Goal: Transaction & Acquisition: Purchase product/service

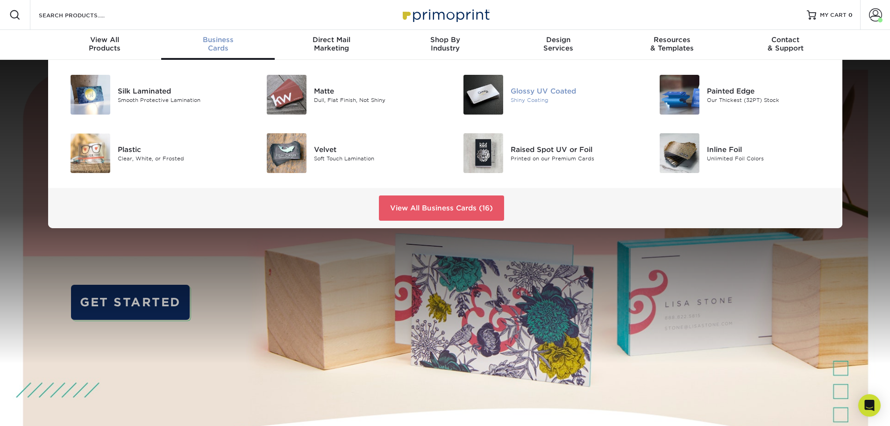
click at [551, 91] on div "Glossy UV Coated" at bounding box center [573, 90] width 124 height 10
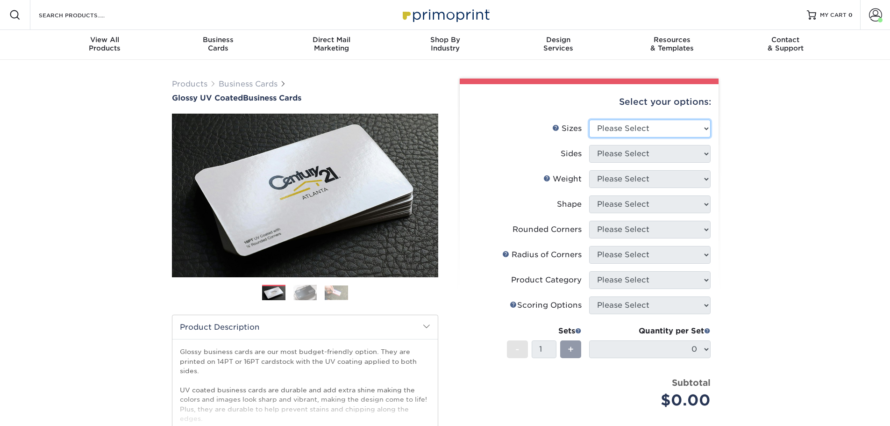
click at [622, 128] on select "Please Select 1.5" x 3.5" - Mini 1.75" x 3.5" - Mini 2" x 2" - Square 2" x 3" -…" at bounding box center [649, 129] width 121 height 18
select select "2.00x3.50"
click at [589, 120] on select "Please Select 1.5" x 3.5" - Mini 1.75" x 3.5" - Mini 2" x 2" - Square 2" x 3" -…" at bounding box center [649, 129] width 121 height 18
click at [605, 147] on select "Please Select Print Both Sides Print Front Only" at bounding box center [649, 154] width 121 height 18
select select "13abbda7-1d64-4f25-8bb2-c179b224825d"
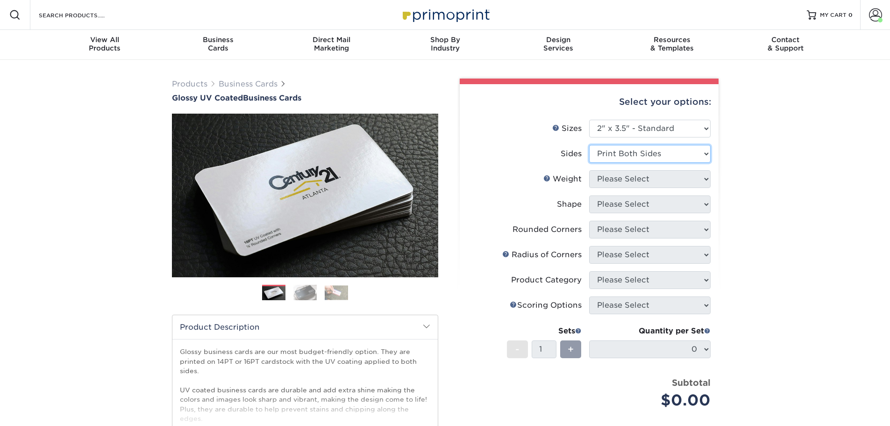
click at [589, 145] on select "Please Select Print Both Sides Print Front Only" at bounding box center [649, 154] width 121 height 18
click at [616, 180] on select "Please Select 16PT 14PT" at bounding box center [649, 179] width 121 height 18
select select "14PT"
click at [589, 170] on select "Please Select 16PT 14PT" at bounding box center [649, 179] width 121 height 18
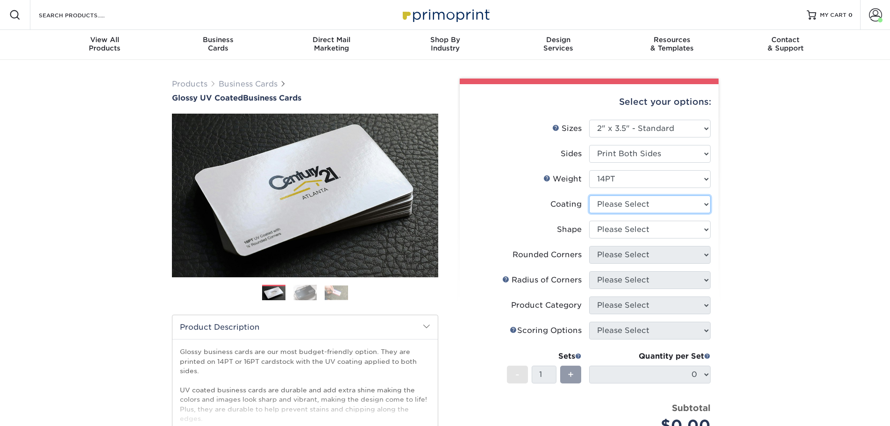
click at [630, 210] on select at bounding box center [649, 204] width 121 height 18
select select "ae367451-b2b8-45df-a344-0f05b6a12993"
click at [589, 195] on select at bounding box center [649, 204] width 121 height 18
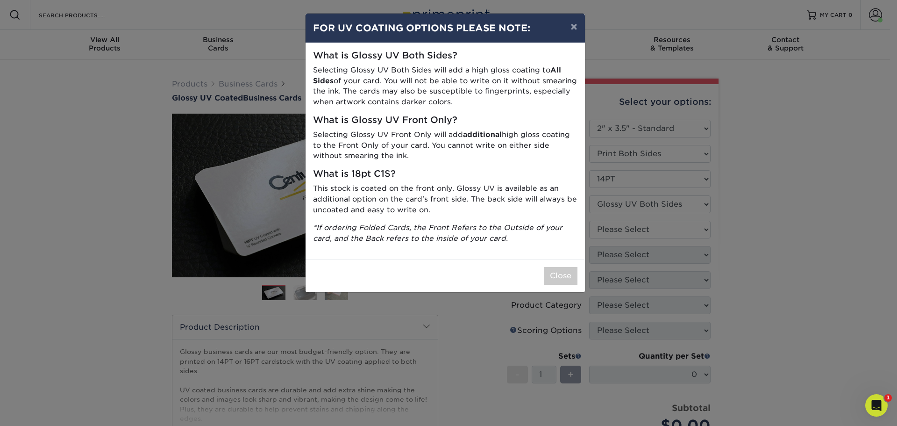
click at [618, 231] on div "× FOR UV COATING OPTIONS PLEASE NOTE: What is Glossy UV Both Sides? Selecting G…" at bounding box center [448, 213] width 897 height 426
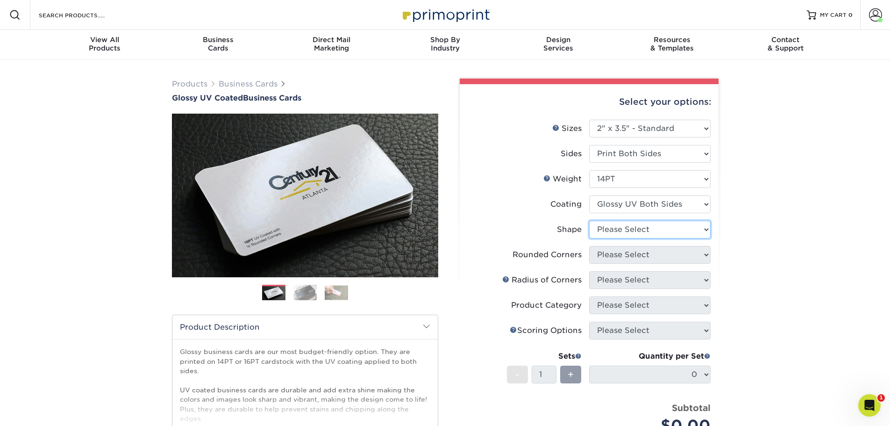
click at [617, 230] on select "Please Select Standard" at bounding box center [649, 229] width 121 height 18
select select "standard"
click at [589, 220] on select "Please Select Standard" at bounding box center [649, 229] width 121 height 18
click at [615, 258] on select "Please Select Yes - Round 2 Corners Yes - Round 4 Corners No" at bounding box center [649, 255] width 121 height 18
select select "0"
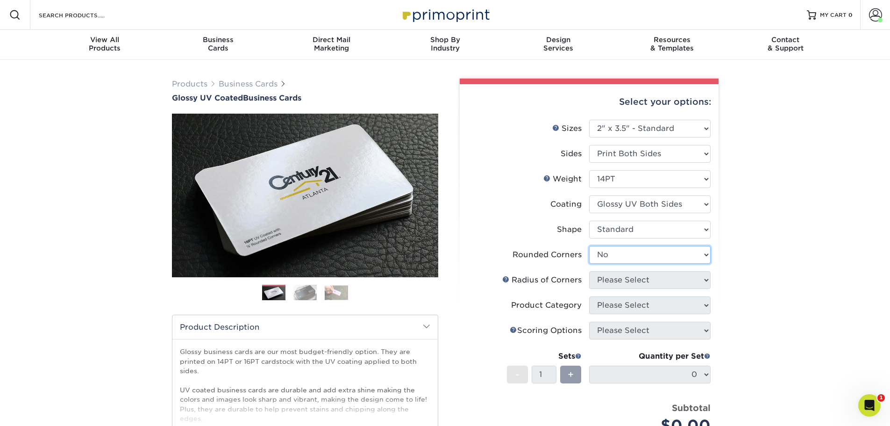
click at [589, 246] on select "Please Select Yes - Round 2 Corners Yes - Round 4 Corners No" at bounding box center [649, 255] width 121 height 18
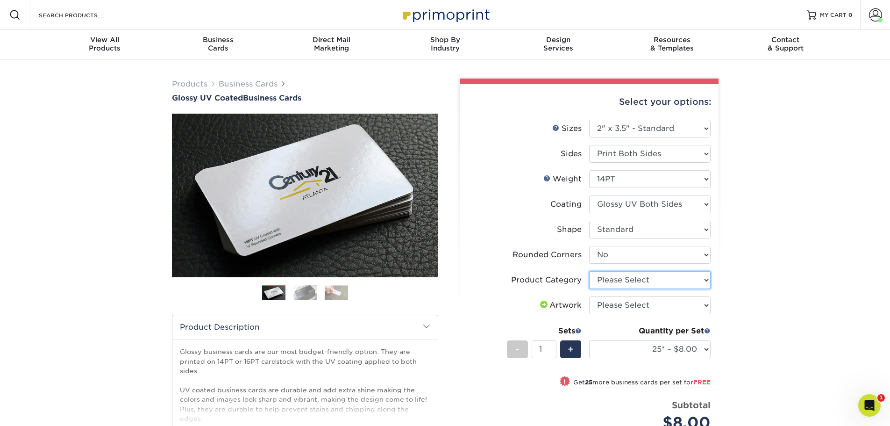
click at [641, 283] on select "Please Select Business Cards" at bounding box center [649, 280] width 121 height 18
select select "3b5148f1-0588-4f88-a218-97bcfdce65c1"
click at [589, 271] on select "Please Select Business Cards" at bounding box center [649, 280] width 121 height 18
click at [633, 306] on select "Please Select I will upload files I need a design - $100" at bounding box center [649, 305] width 121 height 18
select select "upload"
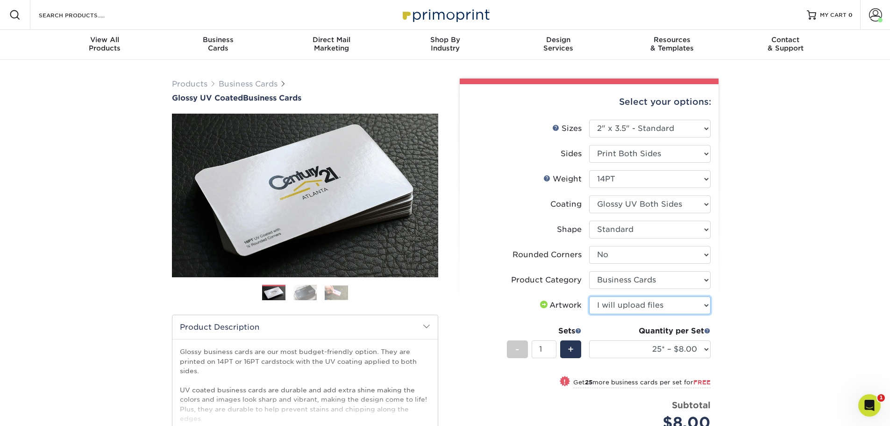
click at [589, 296] on select "Please Select I will upload files I need a design - $100" at bounding box center [649, 305] width 121 height 18
drag, startPoint x: 650, startPoint y: 348, endPoint x: 651, endPoint y: 341, distance: 7.1
click at [650, 348] on select "25* – $8.00 50* – $8.00 100* – $8.00 250* – $15.00 500 – $30.00 1000 – $37.00 2…" at bounding box center [649, 349] width 121 height 18
select select "250* – $15.00"
click at [589, 340] on select "25* – $8.00 50* – $8.00 100* – $8.00 250* – $15.00 500 – $30.00 1000 – $37.00 2…" at bounding box center [649, 349] width 121 height 18
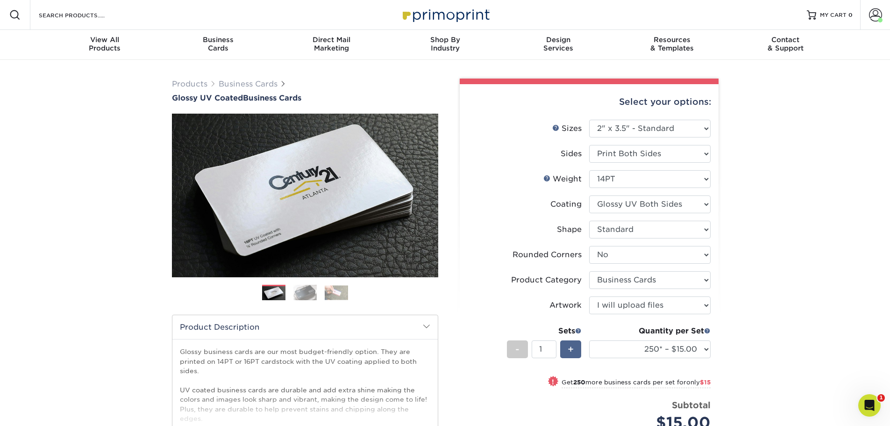
click at [577, 349] on div "+" at bounding box center [570, 349] width 21 height 18
type input "2"
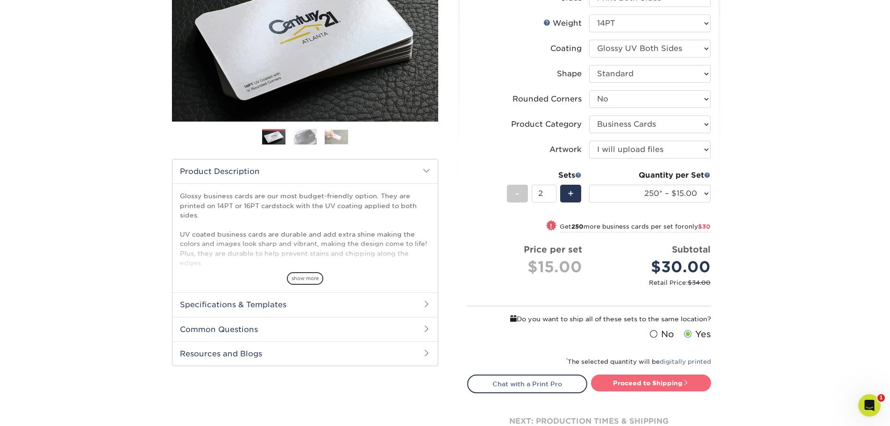
click at [668, 386] on link "Proceed to Shipping" at bounding box center [651, 382] width 120 height 17
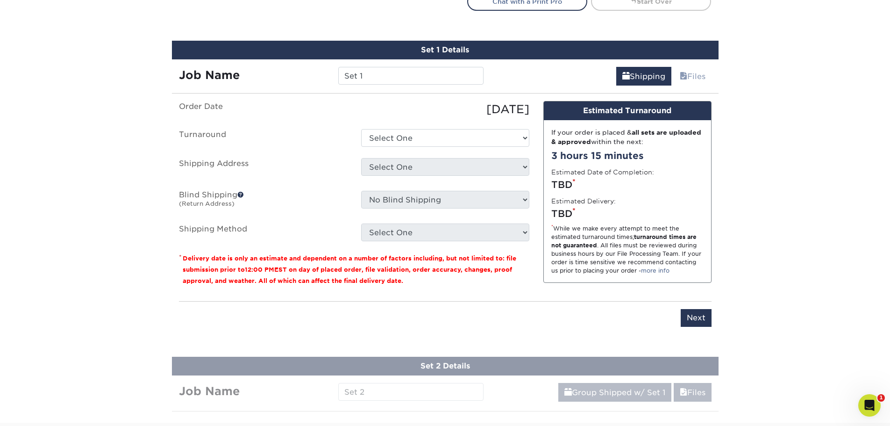
scroll to position [555, 0]
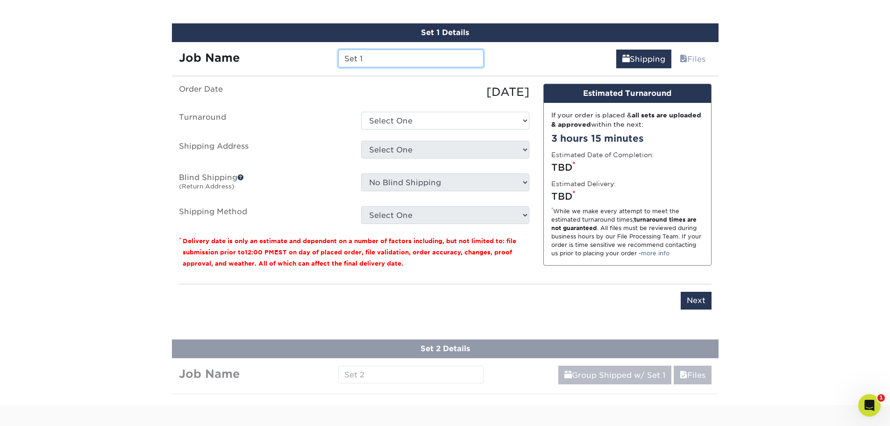
drag, startPoint x: 383, startPoint y: 54, endPoint x: 323, endPoint y: 59, distance: 59.5
click at [323, 59] on div "Job Name Set 1" at bounding box center [331, 59] width 319 height 18
type input "Steadyflo Devin"
click at [398, 134] on ul "Order Date 09/24/2025 Turnaround Select One 2-4 Business Days 2 Day Next Busine…" at bounding box center [354, 154] width 350 height 140
click at [405, 129] on select "Select One 2-4 Business Days 2 Day Next Business Day" at bounding box center [445, 121] width 168 height 18
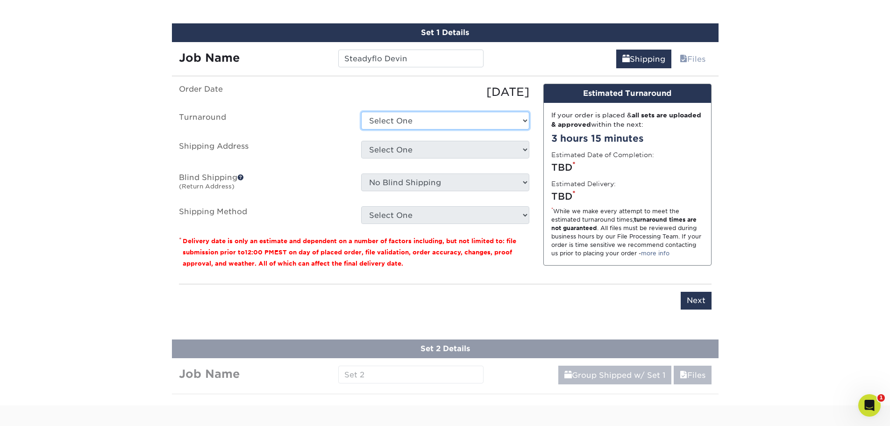
select select "2e813298-a2ed-4903-a336-1d833251102b"
click at [361, 112] on select "Select One 2-4 Business Days 2 Day Next Business Day" at bounding box center [445, 121] width 168 height 18
click at [396, 149] on select "Select One A REASONABLE HEATING AND AIR BANKSTON'S BARBER SHOP BIG CHIC KING Br…" at bounding box center [445, 150] width 168 height 18
select select "215407"
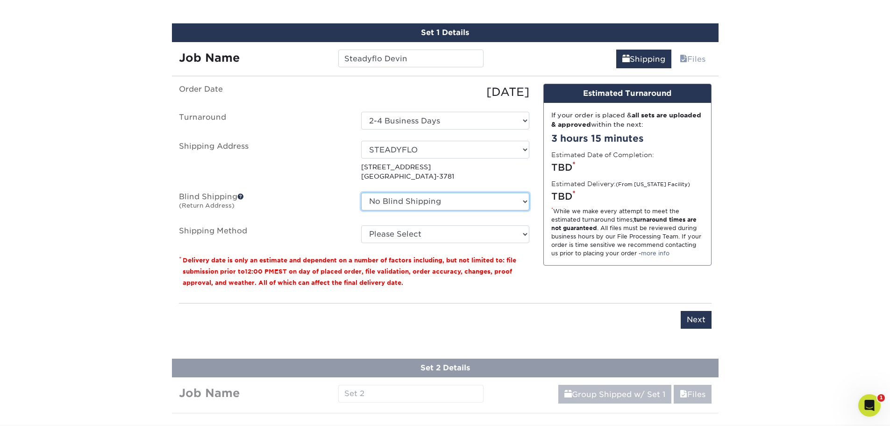
click at [418, 204] on select "No Blind Shipping A REASONABLE HEATING AND AIR BANKSTON'S BARBER SHOP BIG CHIC …" at bounding box center [445, 201] width 168 height 18
select select "204772"
click at [361, 192] on select "No Blind Shipping A REASONABLE HEATING AND AIR BANKSTON'S BARBER SHOP BIG CHIC …" at bounding box center [445, 201] width 168 height 18
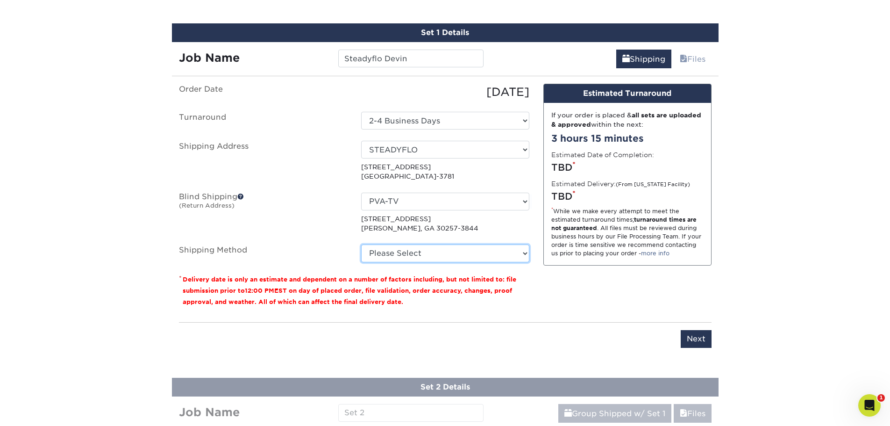
click at [419, 245] on select "Please Select Ground Shipping (+$15.68) 3 Day Shipping Service (+$26.66) 2 Day …" at bounding box center [445, 253] width 168 height 18
select select "03"
click at [361, 244] on select "Please Select Ground Shipping (+$15.68) 3 Day Shipping Service (+$26.66) 2 Day …" at bounding box center [445, 253] width 168 height 18
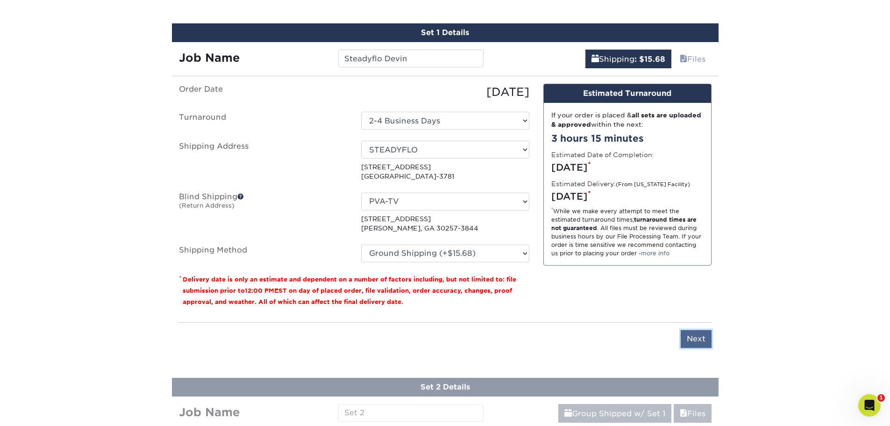
click at [692, 336] on input "Next" at bounding box center [696, 339] width 31 height 18
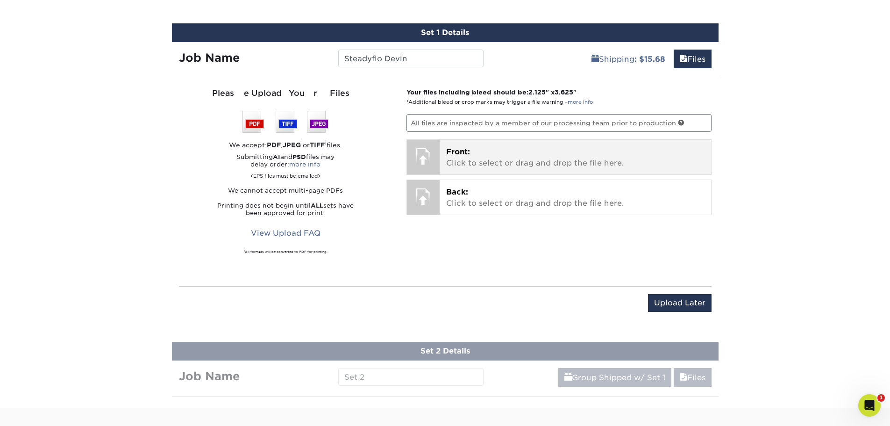
click at [482, 156] on p "Front: Click to select or drag and drop the file here." at bounding box center [575, 157] width 258 height 22
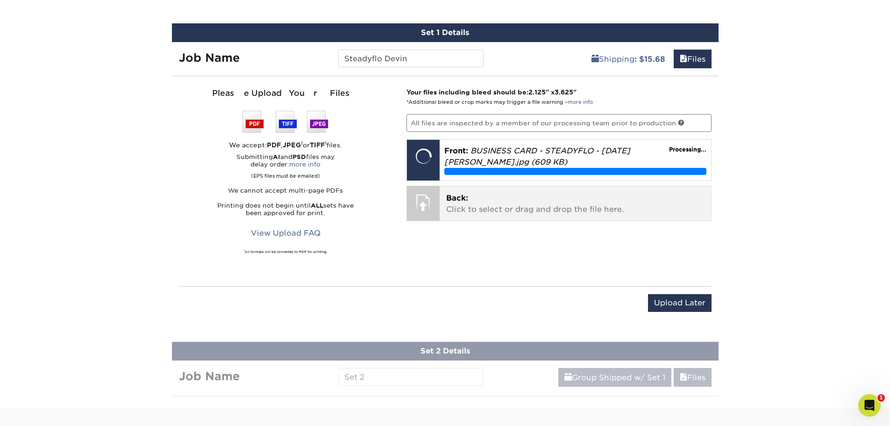
click at [507, 207] on p "Back: Click to select or drag and drop the file here." at bounding box center [575, 203] width 258 height 22
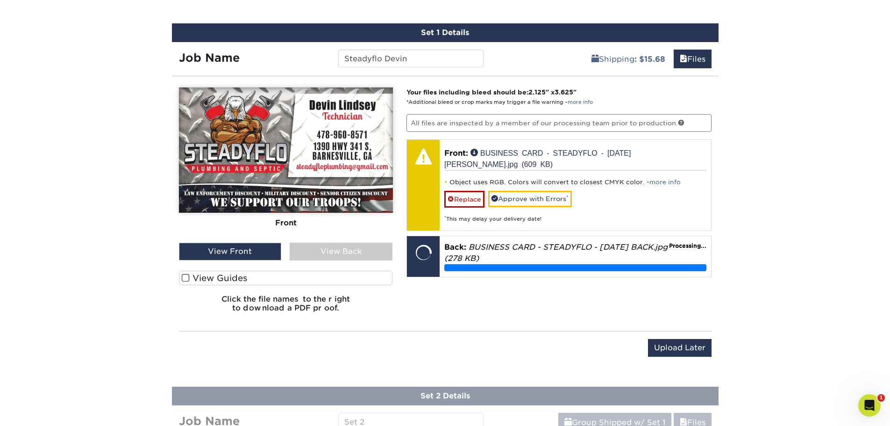
click at [278, 281] on label "View Guides" at bounding box center [286, 277] width 214 height 14
click at [0, 0] on input "View Guides" at bounding box center [0, 0] width 0 height 0
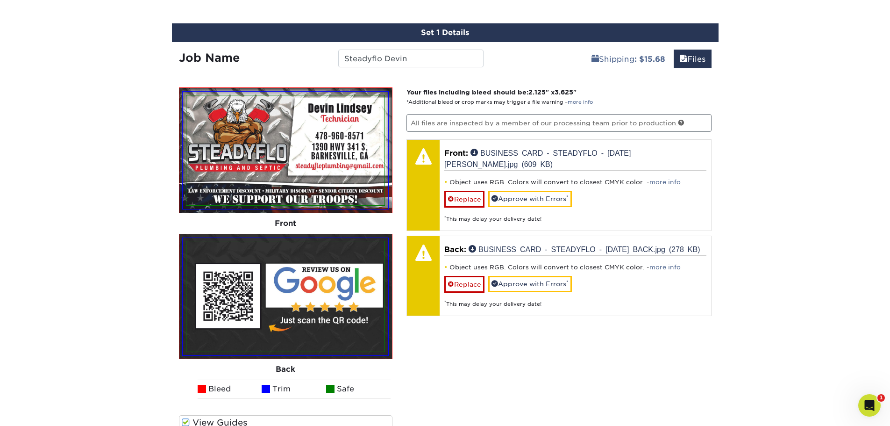
scroll to position [633, 0]
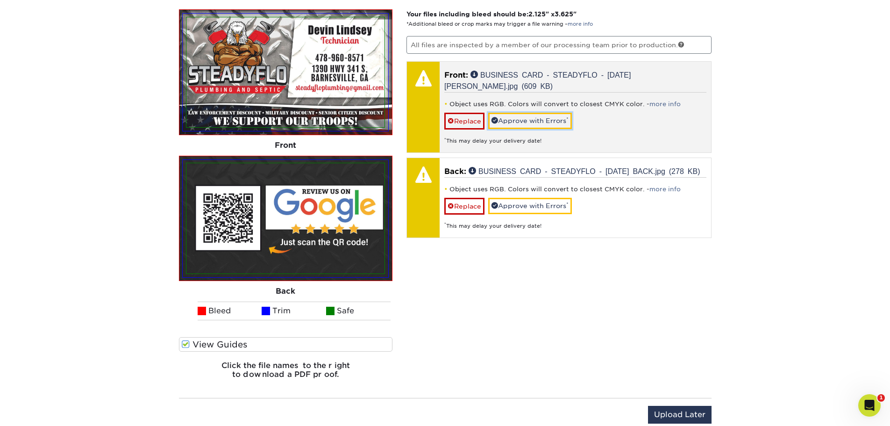
click at [546, 124] on link "Approve with Errors *" at bounding box center [530, 121] width 84 height 16
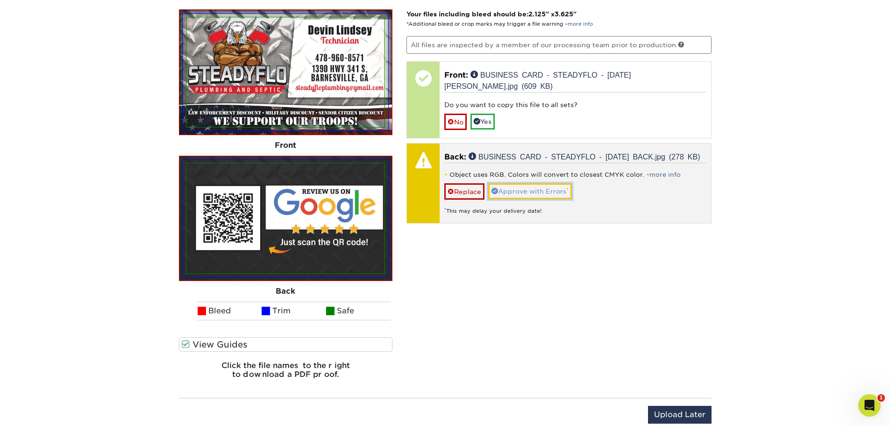
click at [527, 199] on link "Approve with Errors *" at bounding box center [530, 191] width 84 height 16
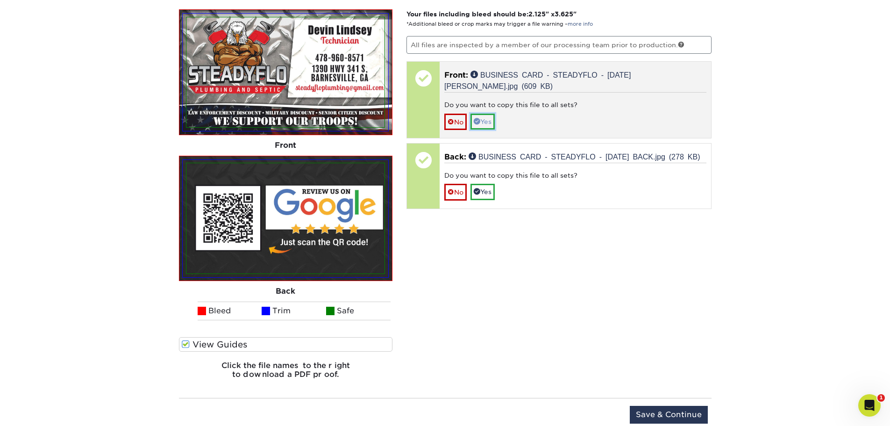
click at [492, 118] on link "Yes" at bounding box center [482, 122] width 24 height 16
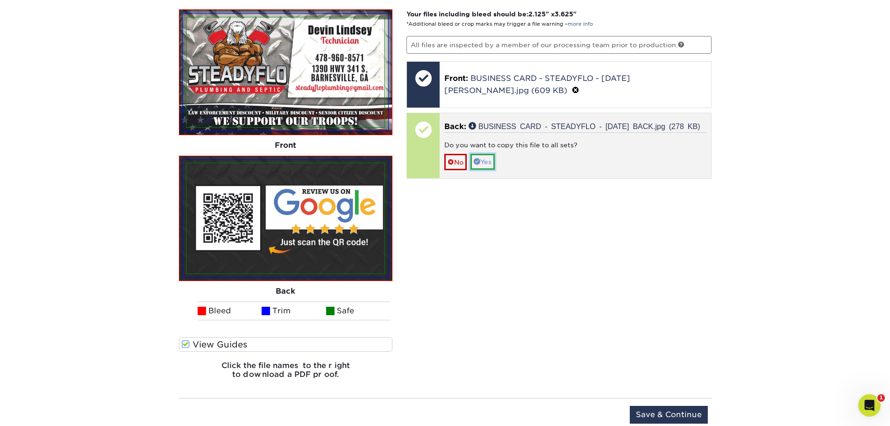
click at [491, 170] on link "Yes" at bounding box center [482, 162] width 24 height 16
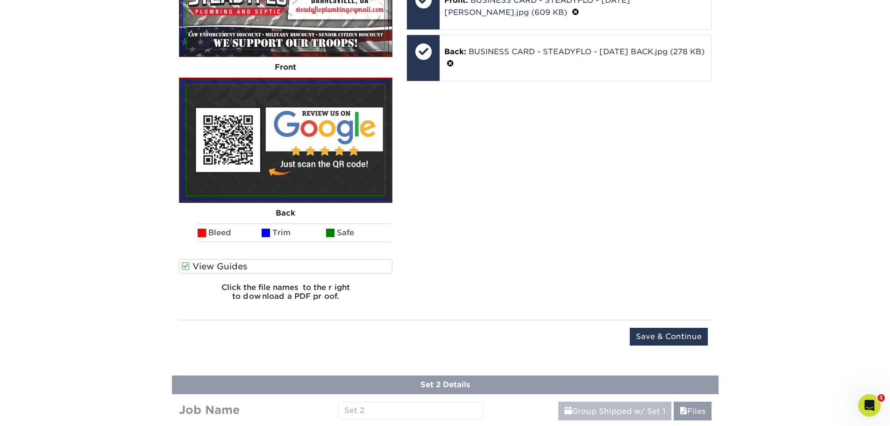
scroll to position [789, 0]
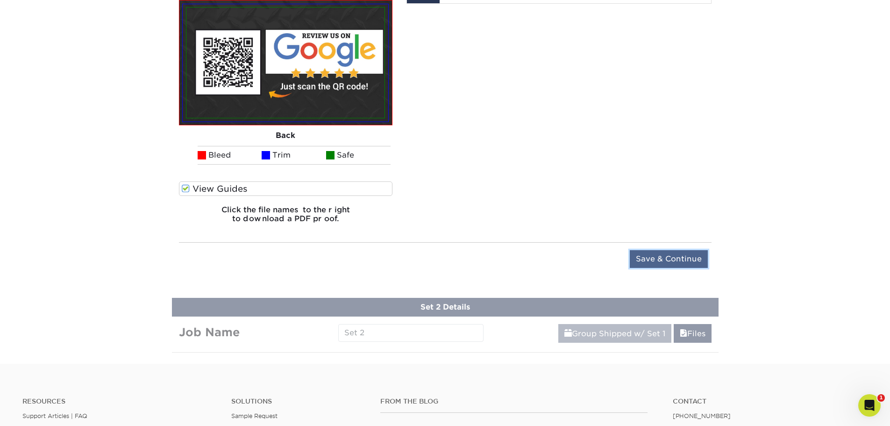
click at [652, 266] on input "Save & Continue" at bounding box center [669, 259] width 78 height 18
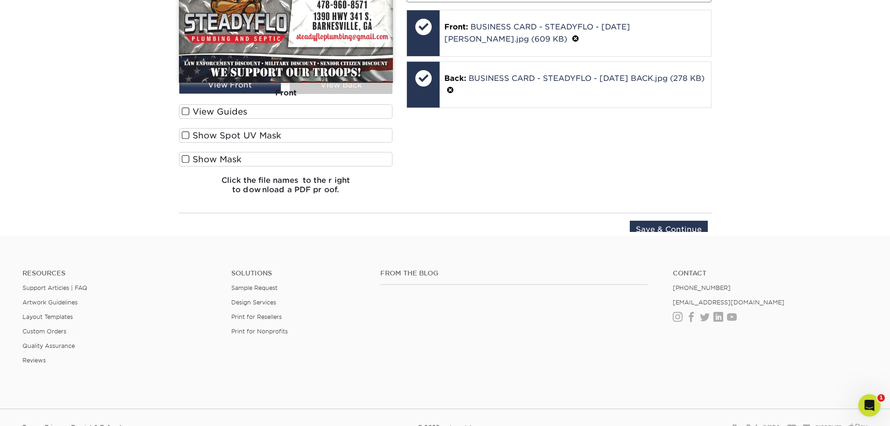
scroll to position [472, 0]
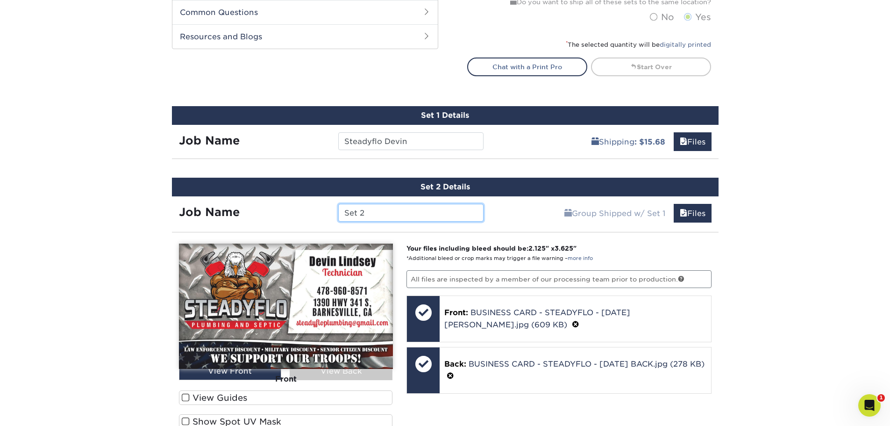
click at [398, 216] on input "Set 2" at bounding box center [410, 213] width 145 height 18
type input "S"
type input "Steadyflo Brian logan"
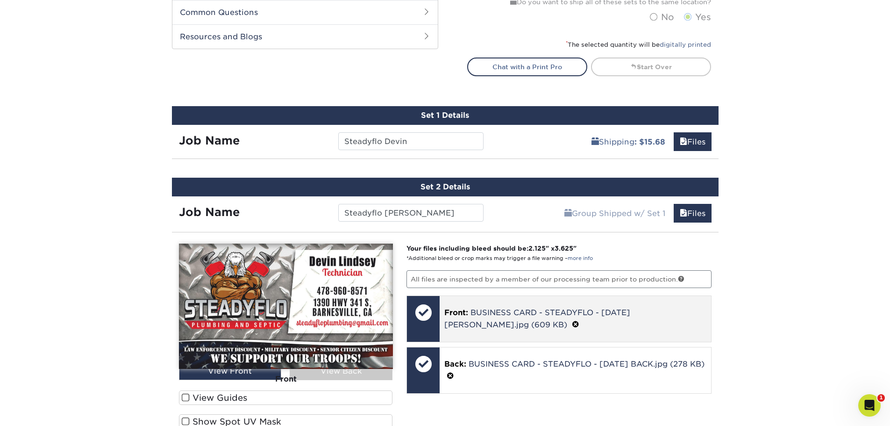
click at [572, 324] on span at bounding box center [575, 324] width 7 height 9
click at [453, 321] on span at bounding box center [451, 324] width 7 height 7
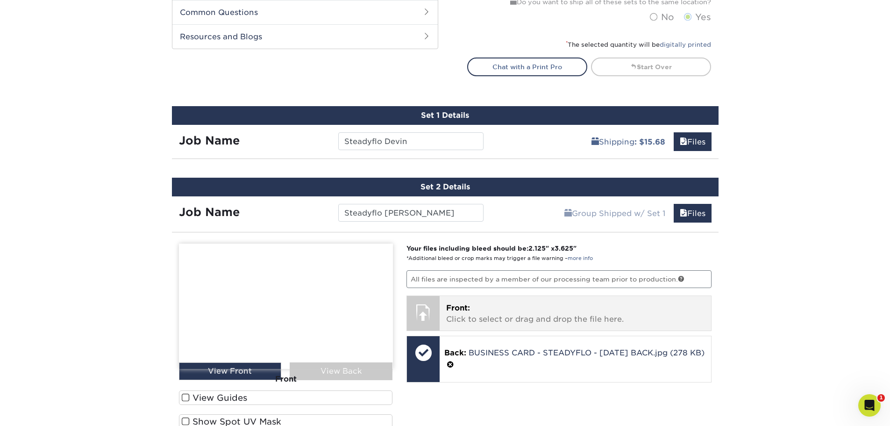
click at [476, 314] on p "Front: Click to select or drag and drop the file here." at bounding box center [575, 313] width 258 height 22
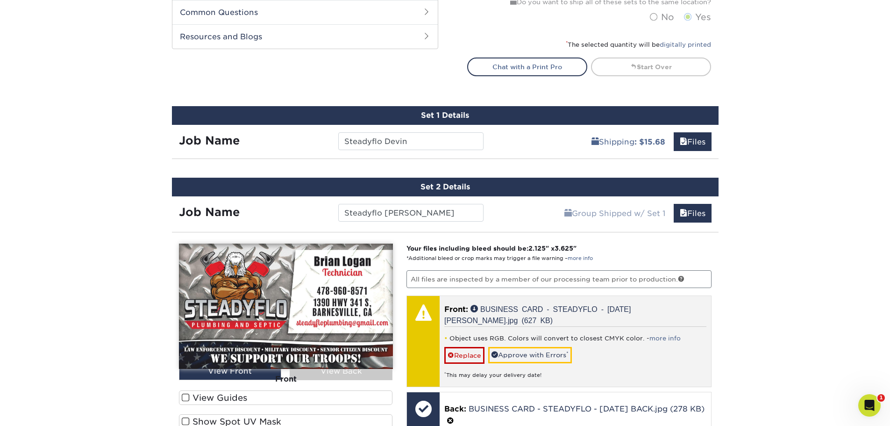
scroll to position [706, 0]
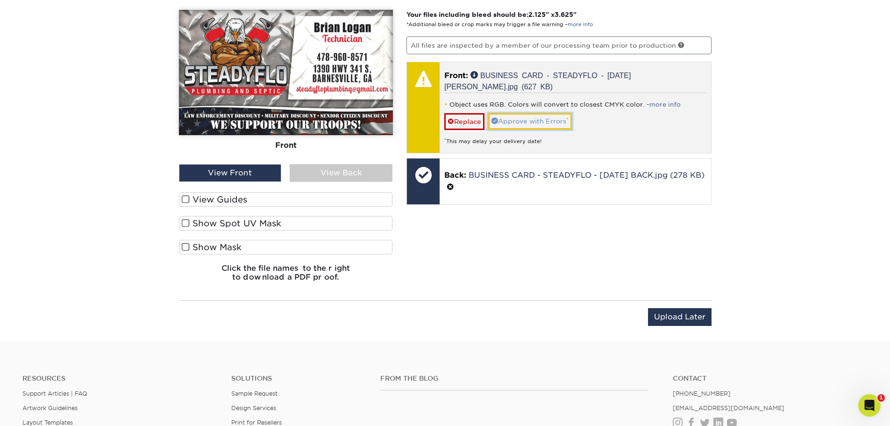
click at [504, 116] on link "Approve with Errors *" at bounding box center [530, 121] width 84 height 16
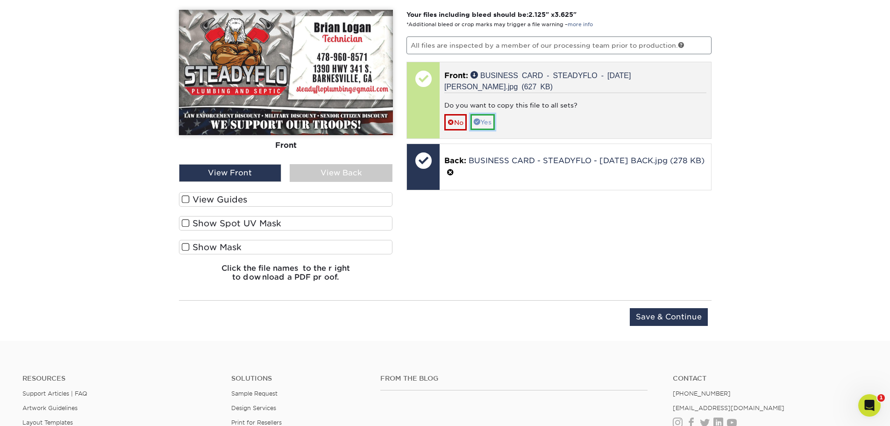
click at [488, 126] on link "Yes" at bounding box center [482, 122] width 24 height 16
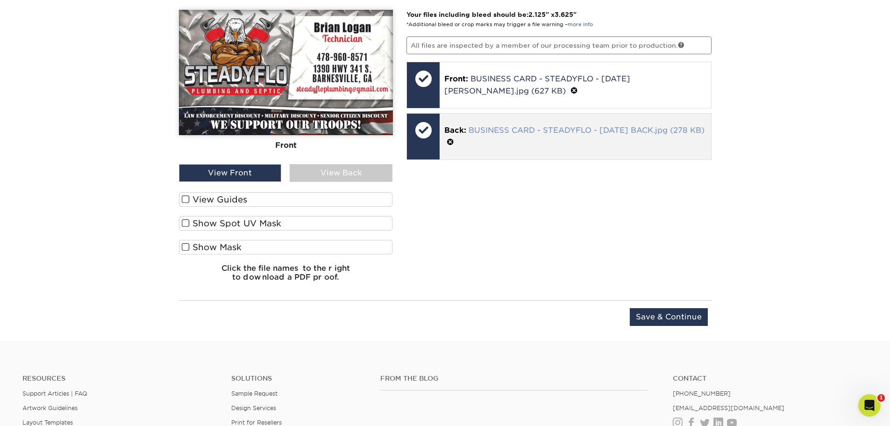
scroll to position [472, 0]
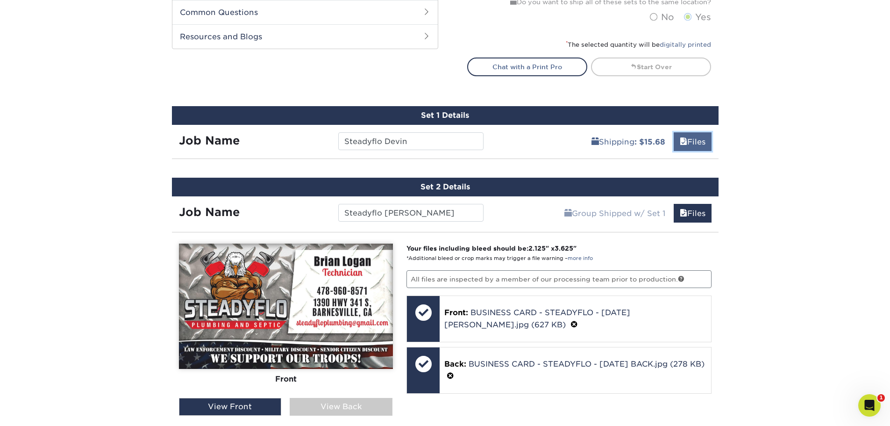
click at [675, 143] on link "Files" at bounding box center [693, 141] width 38 height 19
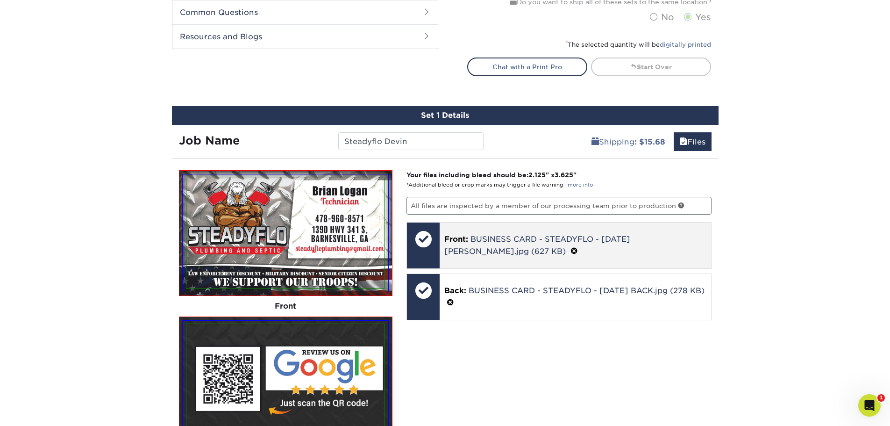
click at [570, 248] on span at bounding box center [573, 251] width 7 height 9
click at [467, 253] on link "Ok" at bounding box center [455, 252] width 22 height 16
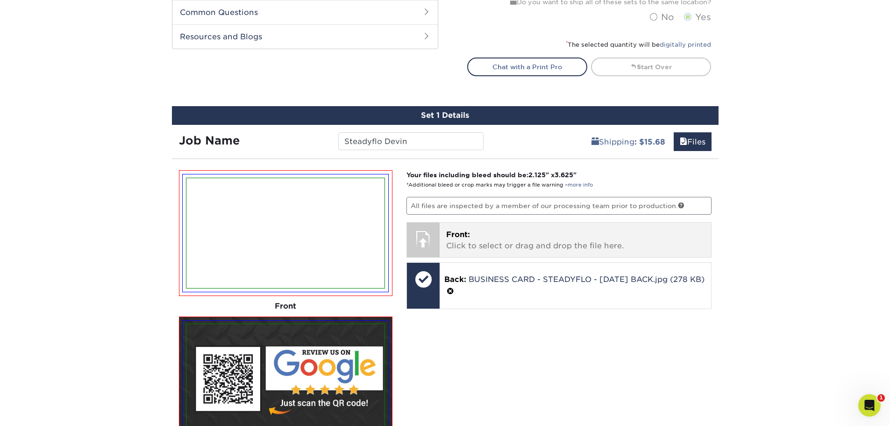
click at [502, 248] on p "Front: Click to select or drag and drop the file here." at bounding box center [575, 240] width 258 height 22
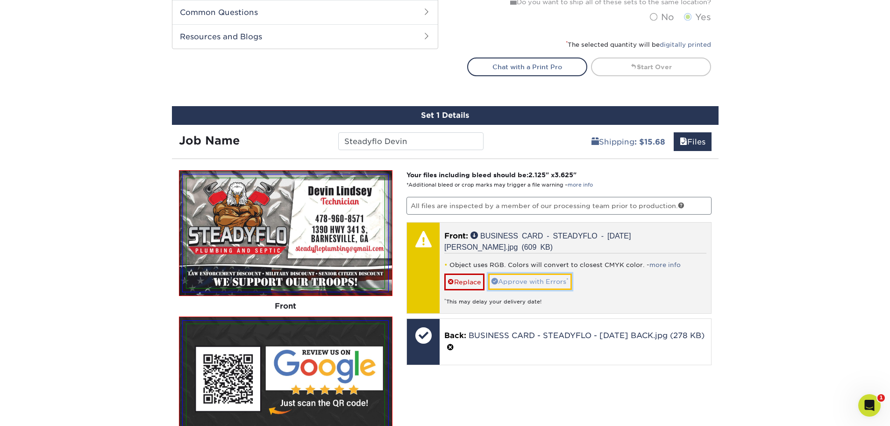
click at [549, 287] on link "Approve with Errors *" at bounding box center [530, 281] width 84 height 16
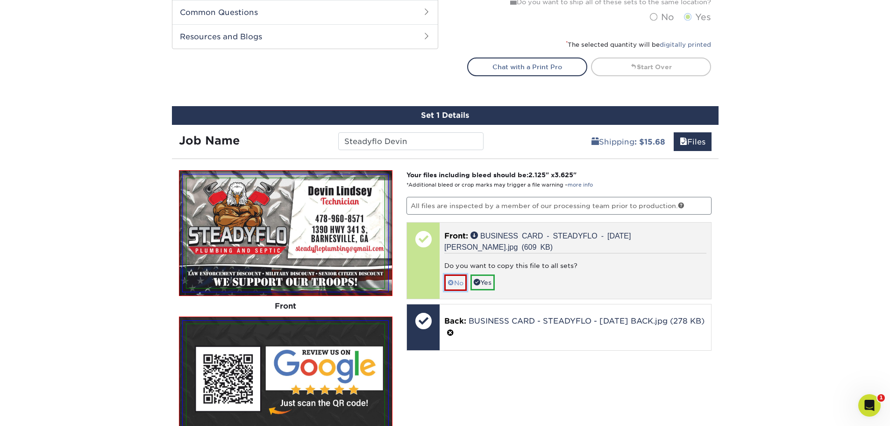
click at [455, 277] on link "No" at bounding box center [455, 282] width 22 height 16
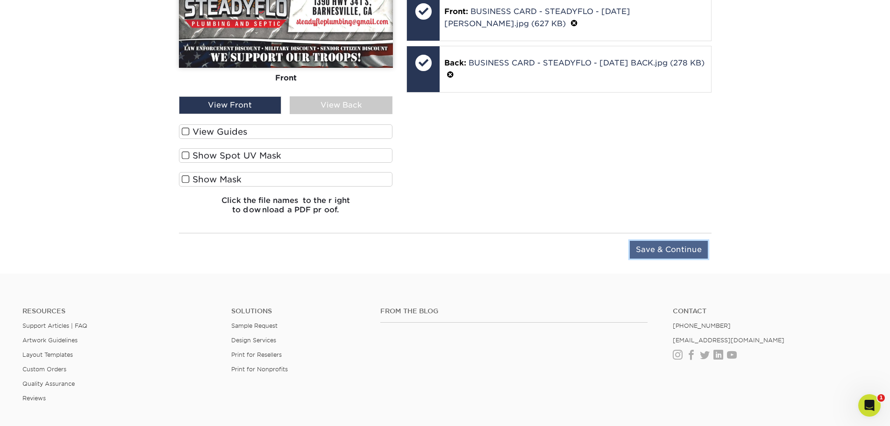
click at [685, 241] on input "Save & Continue" at bounding box center [669, 250] width 78 height 18
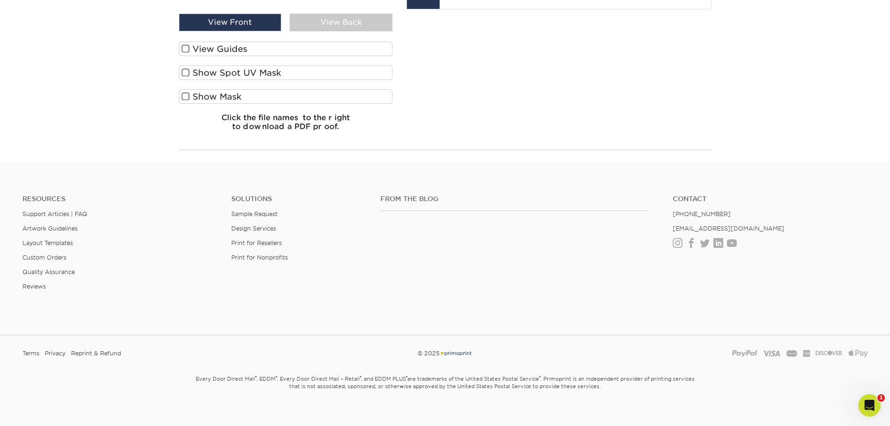
scroll to position [623, 0]
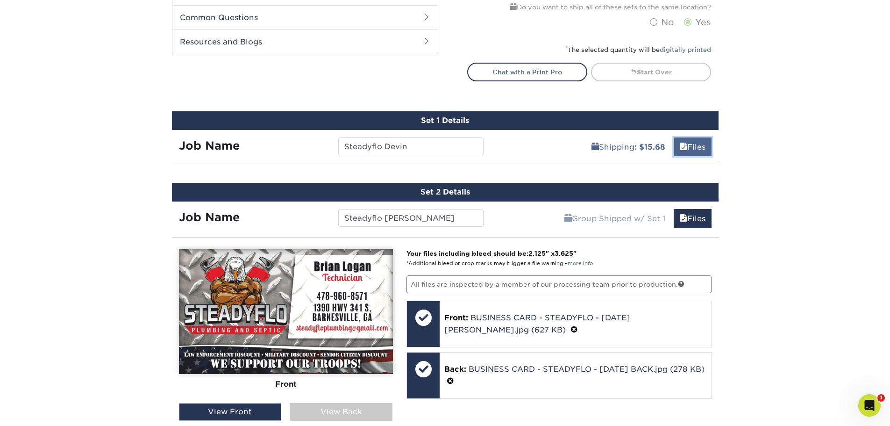
click at [681, 145] on span at bounding box center [683, 146] width 7 height 9
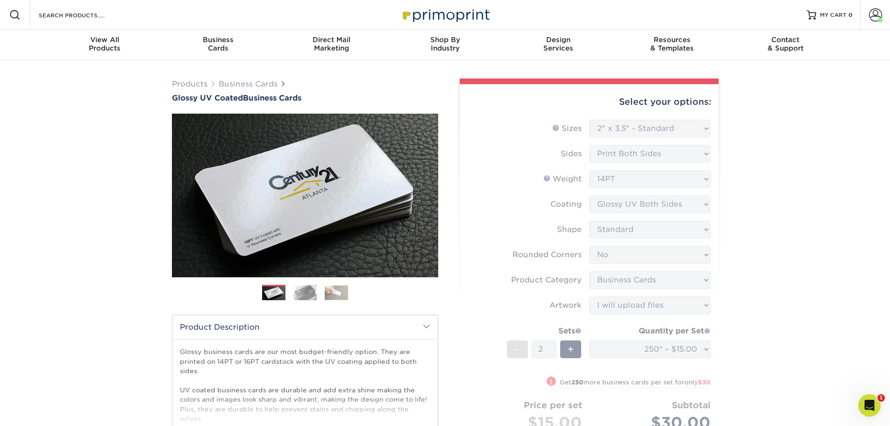
scroll to position [389, 0]
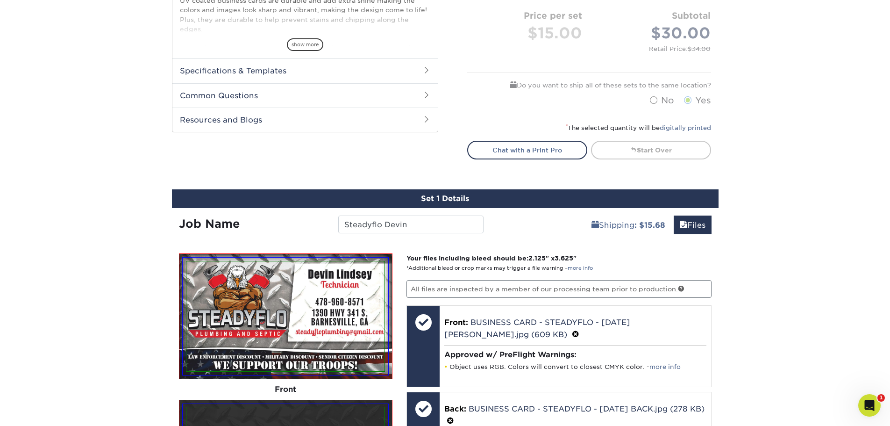
click at [438, 177] on div "Products Business Cards Glossy UV Coated Business Cards Previous Next" at bounding box center [445, 350] width 890 height 1358
click at [640, 224] on b ": $15.68" at bounding box center [649, 224] width 31 height 9
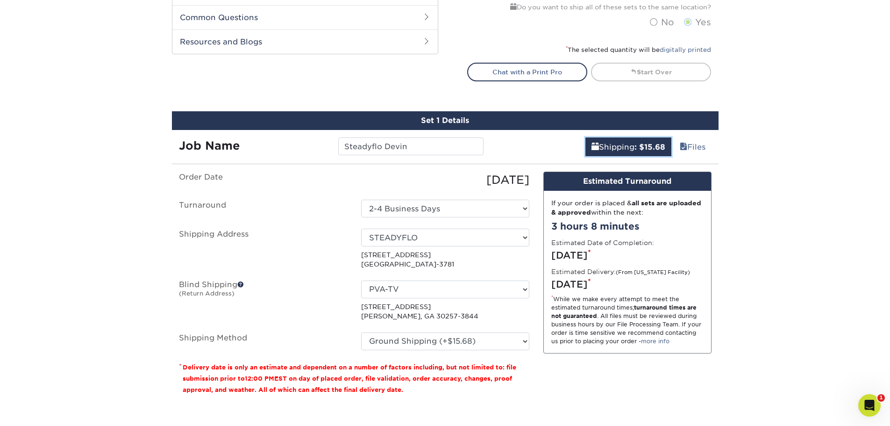
scroll to position [623, 0]
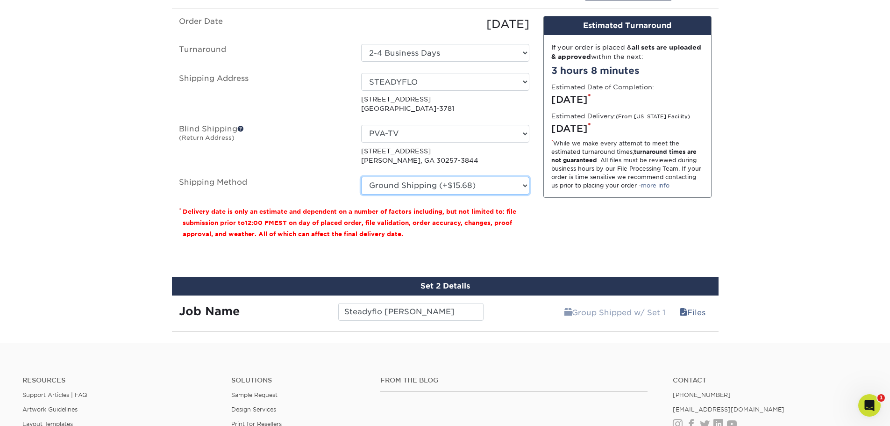
click at [474, 185] on select "Please Select Ground Shipping (+$15.68) 3 Day Shipping Service (+$26.66) 2 Day …" at bounding box center [445, 186] width 168 height 18
click at [361, 177] on select "Please Select Ground Shipping (+$15.68) 3 Day Shipping Service (+$26.66) 2 Day …" at bounding box center [445, 186] width 168 height 18
click at [448, 188] on select "Please Select Ground Shipping (+$15.68) 3 Day Shipping Service (+$26.66) 2 Day …" at bounding box center [445, 186] width 168 height 18
click at [361, 177] on select "Please Select Ground Shipping (+$15.68) 3 Day Shipping Service (+$26.66) 2 Day …" at bounding box center [445, 186] width 168 height 18
drag, startPoint x: 468, startPoint y: 188, endPoint x: 466, endPoint y: 194, distance: 6.4
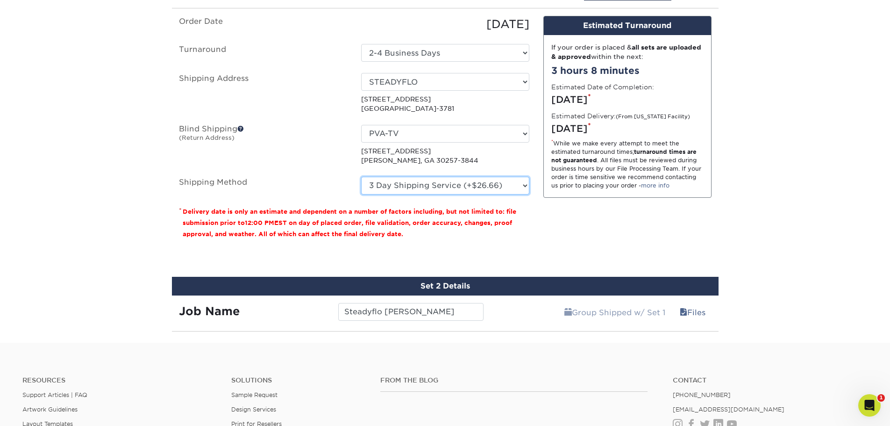
click at [468, 188] on select "Please Select Ground Shipping (+$15.68) 3 Day Shipping Service (+$26.66) 2 Day …" at bounding box center [445, 186] width 168 height 18
select select "03"
click at [361, 177] on select "Please Select Ground Shipping (+$15.68) 3 Day Shipping Service (+$26.66) 2 Day …" at bounding box center [445, 186] width 168 height 18
click at [581, 227] on div "Design Estimated Turnaround If your order is placed & all sets are uploaded & a…" at bounding box center [627, 131] width 182 height 231
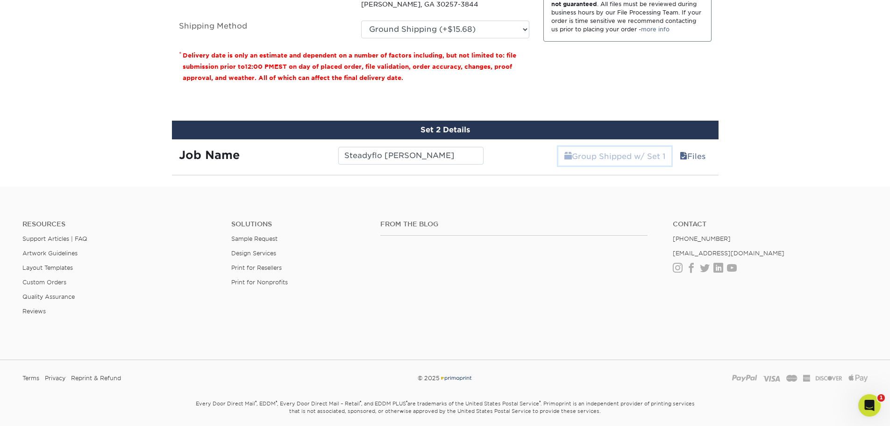
click at [613, 150] on link "Group Shipped w/ Set 1" at bounding box center [614, 156] width 113 height 19
click at [700, 157] on link "Files" at bounding box center [693, 156] width 38 height 19
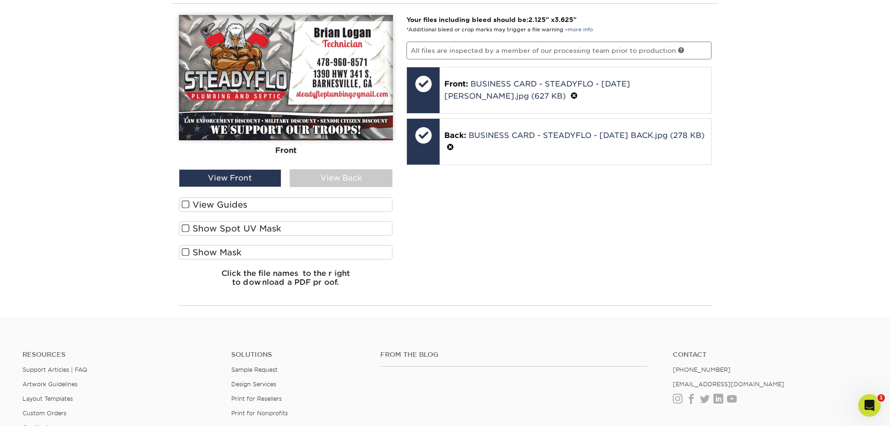
scroll to position [623, 0]
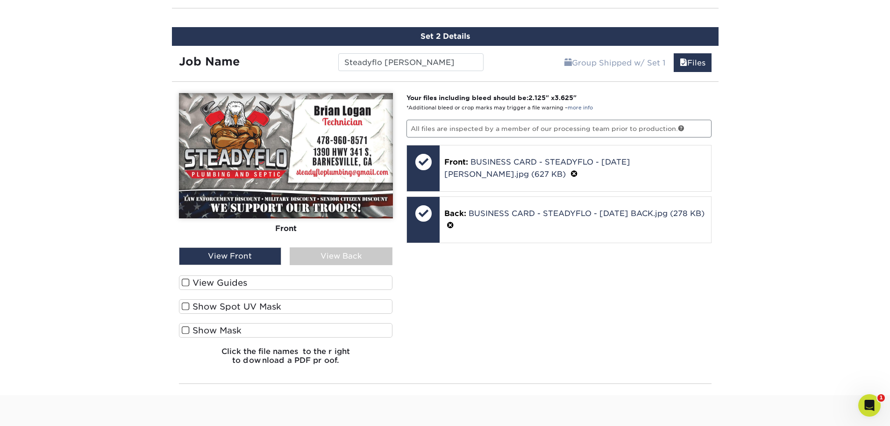
drag, startPoint x: 597, startPoint y: 319, endPoint x: 578, endPoint y: 329, distance: 21.3
click at [597, 319] on div "Your files including bleed should be: 2.125 " x 3.625 " *Additional bleed or cr…" at bounding box center [558, 232] width 319 height 279
drag, startPoint x: 565, startPoint y: 340, endPoint x: 666, endPoint y: 354, distance: 101.8
click at [567, 340] on div "Your files including bleed should be: 2.125 " x 3.625 " *Additional bleed or cr…" at bounding box center [558, 232] width 319 height 279
click at [711, 356] on div "Your files including bleed should be: 2.125 " x 3.625 " *Additional bleed or cr…" at bounding box center [558, 232] width 319 height 279
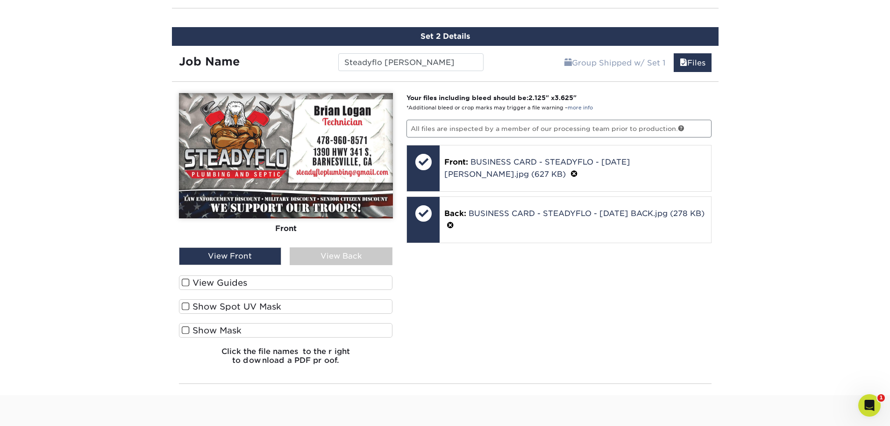
drag, startPoint x: 526, startPoint y: 362, endPoint x: 506, endPoint y: 365, distance: 20.4
click at [506, 365] on div "Your files including bleed should be: 2.125 " x 3.625 " *Additional bleed or cr…" at bounding box center [558, 232] width 319 height 279
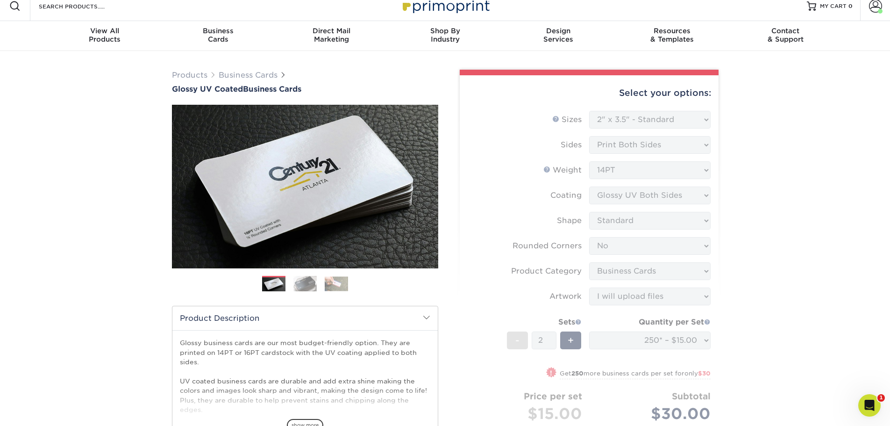
scroll to position [0, 0]
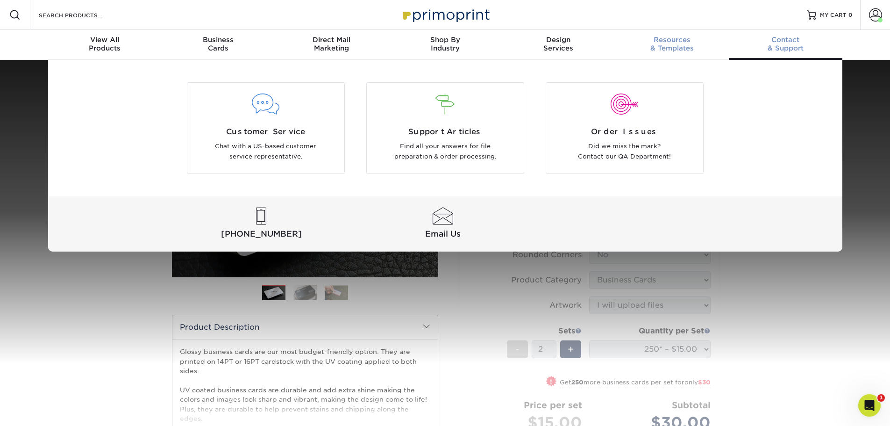
click at [658, 41] on span "Resources" at bounding box center [672, 40] width 114 height 8
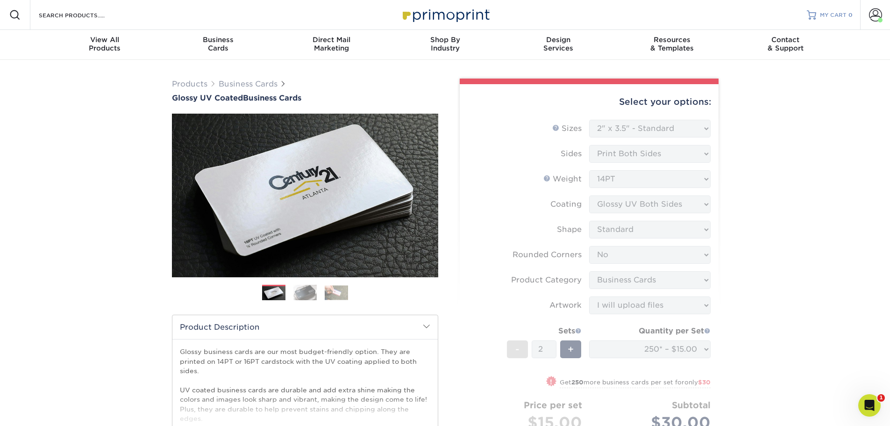
click at [843, 19] on link "MY CART 0" at bounding box center [830, 15] width 46 height 30
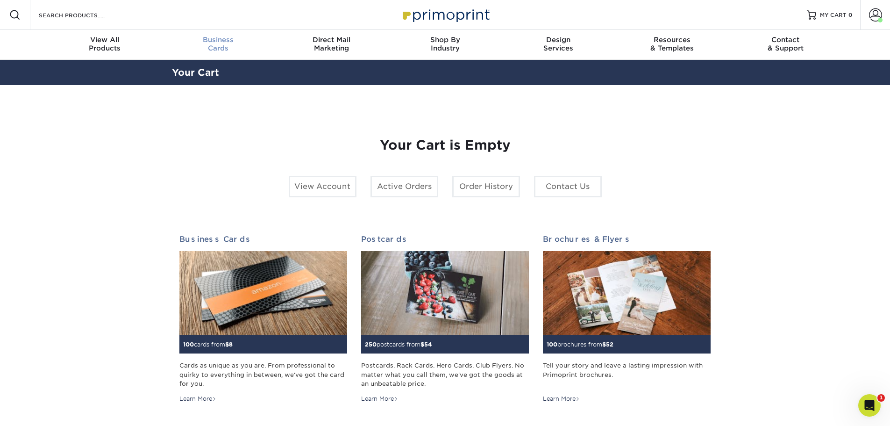
click at [228, 43] on span "Business" at bounding box center [218, 40] width 114 height 8
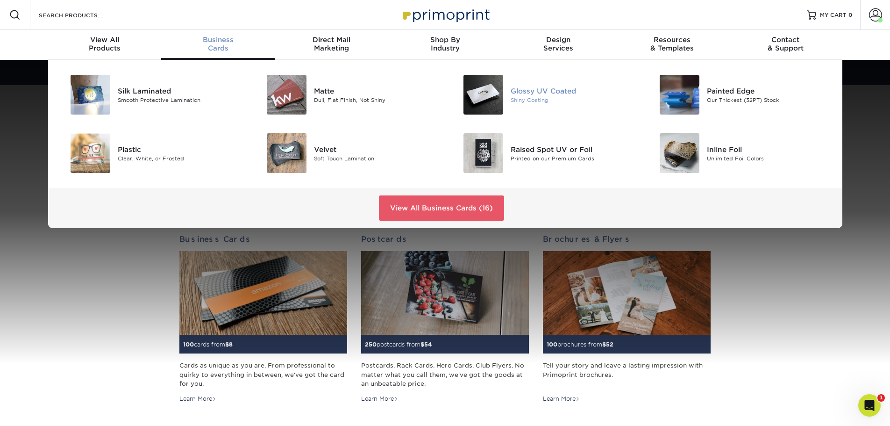
click at [513, 88] on div "Glossy UV Coated" at bounding box center [573, 90] width 124 height 10
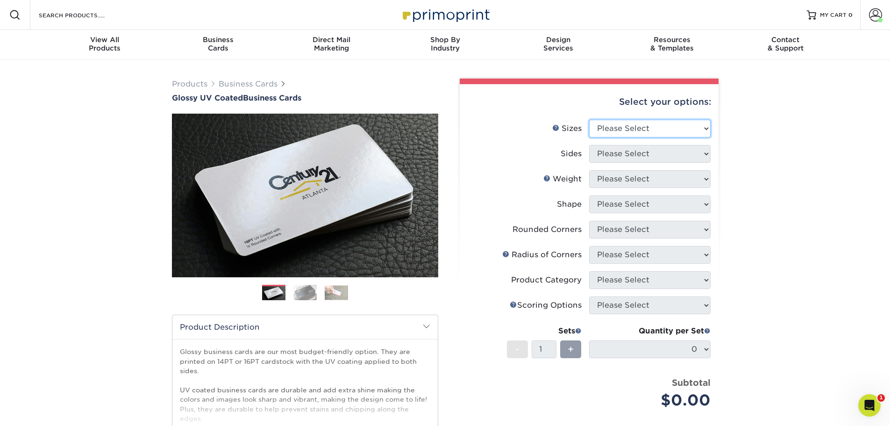
click at [643, 132] on select "Please Select 1.5" x 3.5" - Mini 1.75" x 3.5" - Mini 2" x 2" - Square 2" x 3" -…" at bounding box center [649, 129] width 121 height 18
select select "2.00x3.50"
click at [589, 120] on select "Please Select 1.5" x 3.5" - Mini 1.75" x 3.5" - Mini 2" x 2" - Square 2" x 3" -…" at bounding box center [649, 129] width 121 height 18
click at [643, 151] on select "Please Select Print Both Sides Print Front Only" at bounding box center [649, 154] width 121 height 18
select select "13abbda7-1d64-4f25-8bb2-c179b224825d"
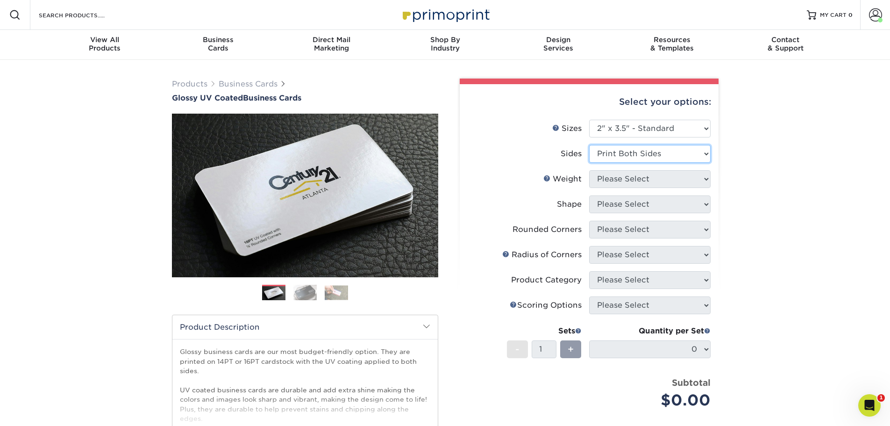
click at [589, 145] on select "Please Select Print Both Sides Print Front Only" at bounding box center [649, 154] width 121 height 18
click at [634, 183] on select "Please Select 16PT 14PT" at bounding box center [649, 179] width 121 height 18
select select "14PT"
click at [589, 170] on select "Please Select 16PT 14PT" at bounding box center [649, 179] width 121 height 18
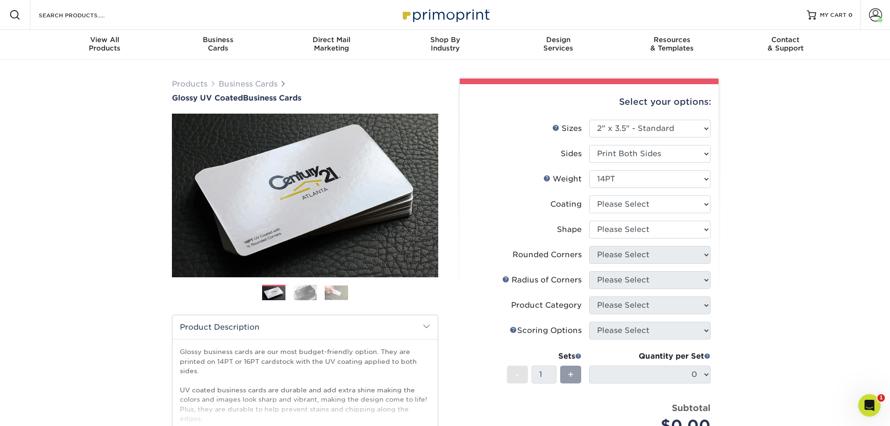
click at [623, 214] on li "Coating" at bounding box center [589, 207] width 243 height 25
click at [635, 206] on select at bounding box center [649, 204] width 121 height 18
select select "ae367451-b2b8-45df-a344-0f05b6a12993"
click at [589, 195] on select at bounding box center [649, 204] width 121 height 18
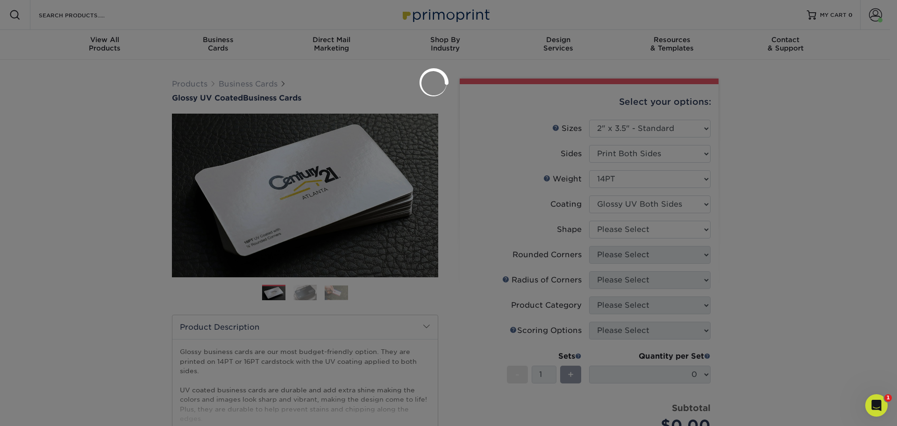
click at [630, 242] on div at bounding box center [448, 213] width 897 height 426
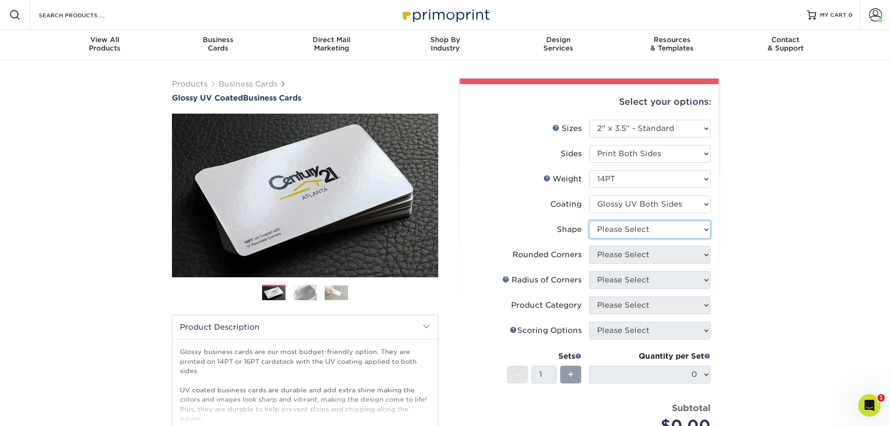
click at [648, 234] on select "Please Select Standard" at bounding box center [649, 229] width 121 height 18
select select "standard"
click at [589, 220] on select "Please Select Standard" at bounding box center [649, 229] width 121 height 18
drag, startPoint x: 707, startPoint y: 250, endPoint x: 700, endPoint y: 252, distance: 7.1
click at [707, 250] on select "Please Select Yes - Round 2 Corners Yes - Round 4 Corners No" at bounding box center [649, 255] width 121 height 18
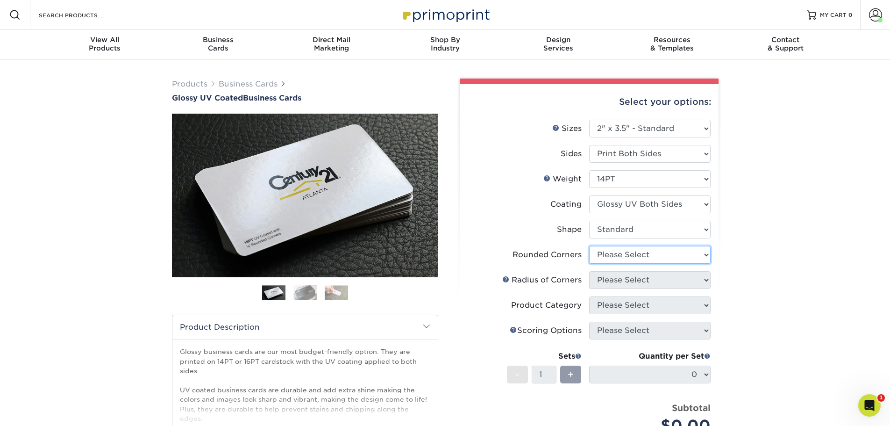
select select "0"
click at [589, 246] on select "Please Select Yes - Round 2 Corners Yes - Round 4 Corners No" at bounding box center [649, 255] width 121 height 18
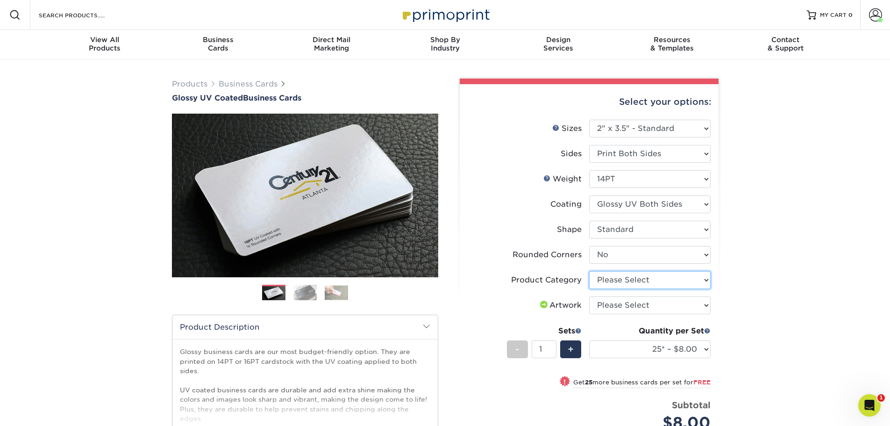
click at [628, 279] on select "Please Select Business Cards" at bounding box center [649, 280] width 121 height 18
select select "3b5148f1-0588-4f88-a218-97bcfdce65c1"
click at [589, 271] on select "Please Select Business Cards" at bounding box center [649, 280] width 121 height 18
click at [626, 301] on select "Please Select I will upload files I need a design - $100" at bounding box center [649, 305] width 121 height 18
select select "upload"
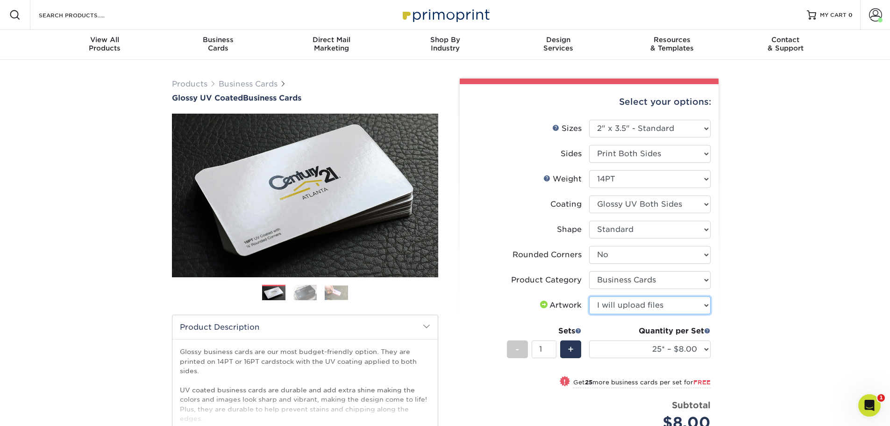
click at [589, 296] on select "Please Select I will upload files I need a design - $100" at bounding box center [649, 305] width 121 height 18
click at [667, 343] on select "25* – $8.00 50* – $8.00 100* – $8.00 250* – $15.00 500 – $30.00 1000 – $37.00 2…" at bounding box center [649, 349] width 121 height 18
select select "250* – $15.00"
click at [589, 340] on select "25* – $8.00 50* – $8.00 100* – $8.00 250* – $15.00 500 – $30.00 1000 – $37.00 2…" at bounding box center [649, 349] width 121 height 18
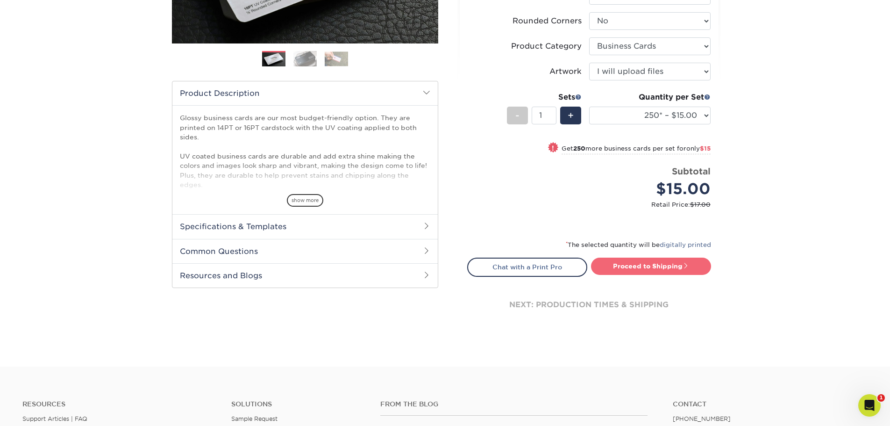
click at [655, 263] on link "Proceed to Shipping" at bounding box center [651, 265] width 120 height 17
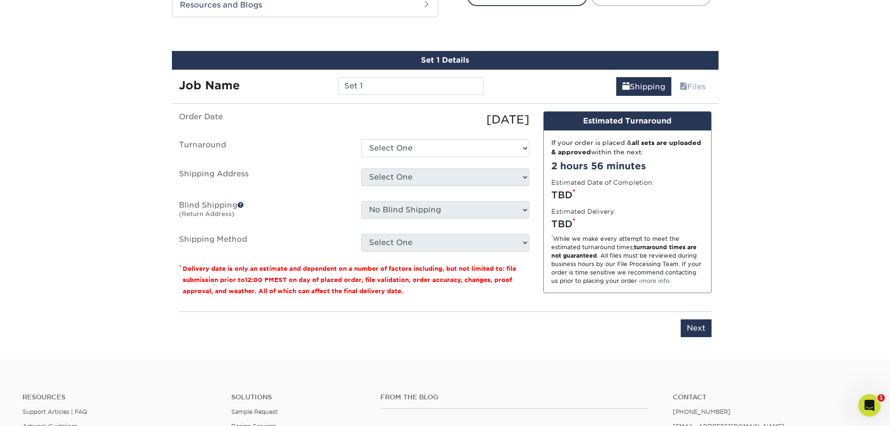
scroll to position [517, 0]
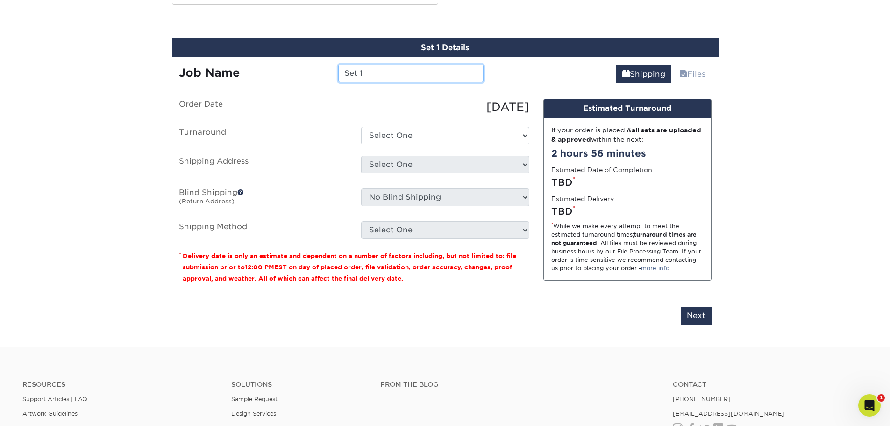
click at [376, 70] on input "Set 1" at bounding box center [410, 73] width 145 height 18
type input "Devin Steadyflo"
click at [415, 126] on ul "Order Date 09/24/2025 Turnaround Select One 2-4 Business Days 2 Day Next Busine…" at bounding box center [354, 169] width 350 height 140
click at [410, 131] on select "Select One 2-4 Business Days 2 Day Next Business Day" at bounding box center [445, 136] width 168 height 18
select select "2e813298-a2ed-4903-a336-1d833251102b"
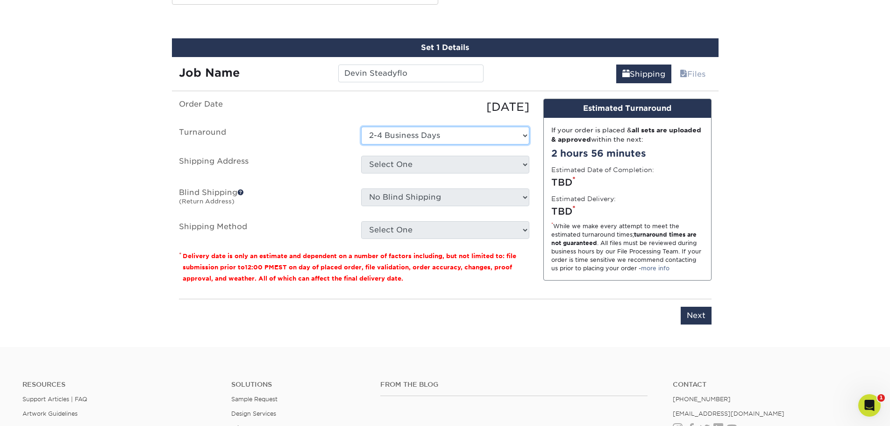
click at [361, 127] on select "Select One 2-4 Business Days 2 Day Next Business Day" at bounding box center [445, 136] width 168 height 18
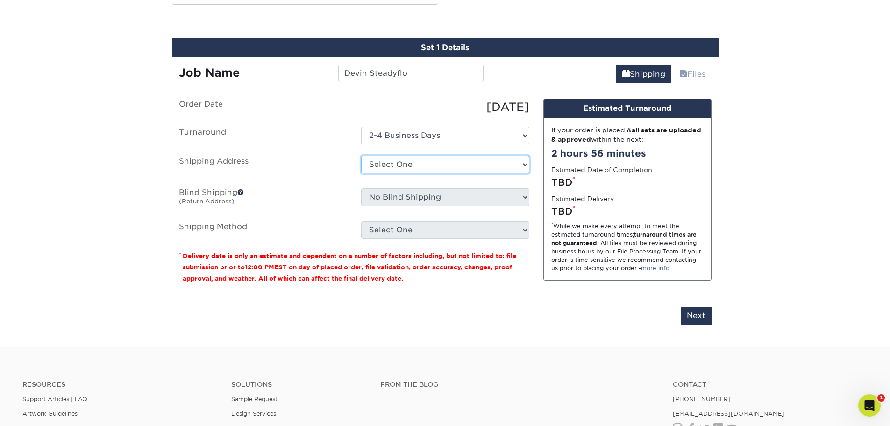
click at [415, 171] on select "Select One A REASONABLE HEATING AND AIR BANKSTON'S BARBER SHOP BIG CHIC KING Br…" at bounding box center [445, 165] width 168 height 18
select select "215407"
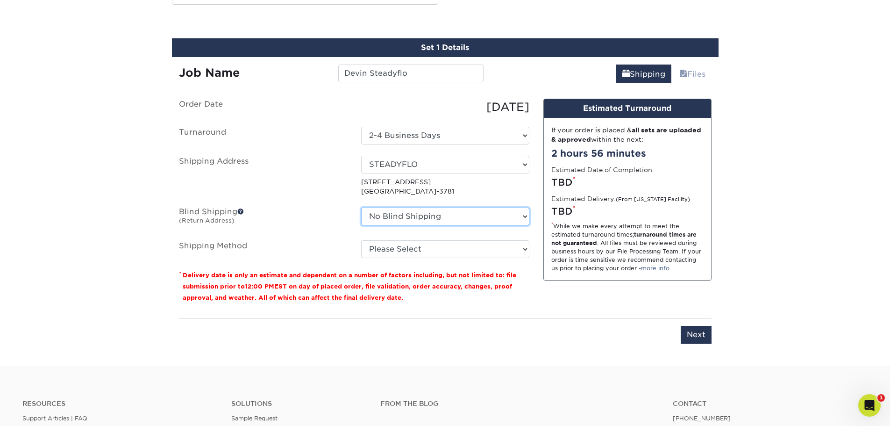
click at [409, 213] on select "No Blind Shipping A REASONABLE HEATING AND AIR BANKSTON'S BARBER SHOP BIG CHIC …" at bounding box center [445, 216] width 168 height 18
select select "215407"
click at [361, 207] on select "No Blind Shipping A REASONABLE HEATING AND AIR BANKSTON'S BARBER SHOP BIG CHIC …" at bounding box center [445, 216] width 168 height 18
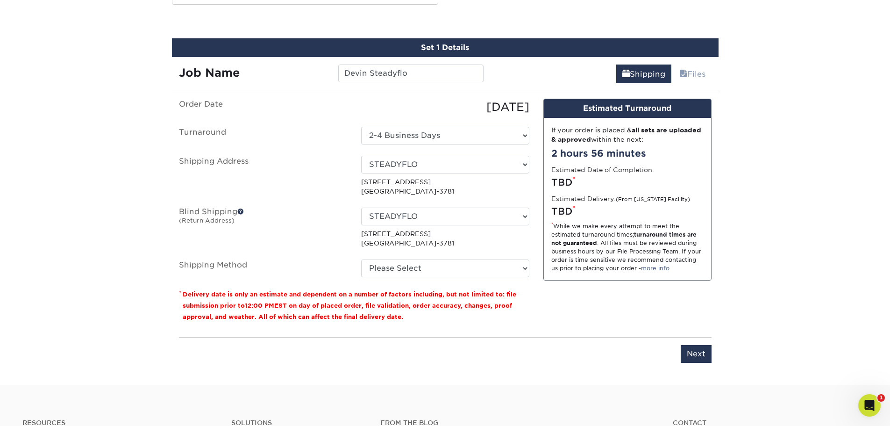
click at [400, 256] on ul "Order Date 09/24/2025 Turnaround Select One 2-4 Business Days 2 Day Next Busine…" at bounding box center [354, 188] width 350 height 178
drag, startPoint x: 395, startPoint y: 264, endPoint x: 395, endPoint y: 254, distance: 10.8
click at [395, 264] on select "Please Select Ground Shipping (+$7.84) 3 Day Shipping Service (+$26.66) 2 Day A…" at bounding box center [445, 268] width 168 height 18
select select "03"
click at [361, 259] on select "Please Select Ground Shipping (+$7.84) 3 Day Shipping Service (+$26.66) 2 Day A…" at bounding box center [445, 268] width 168 height 18
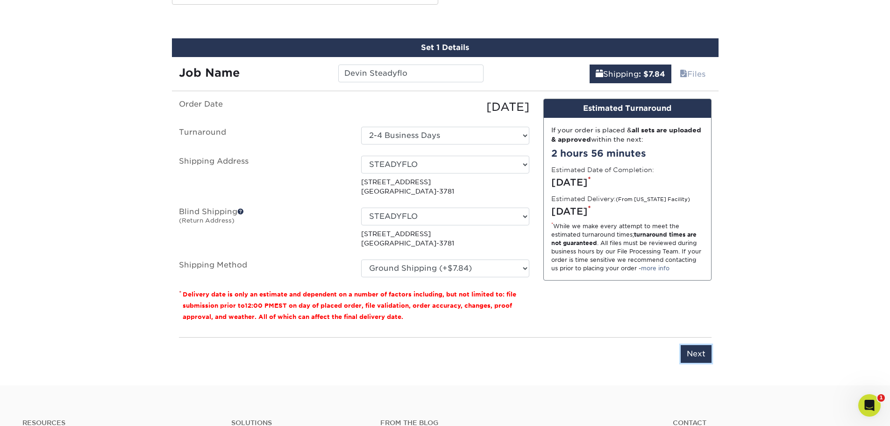
click at [693, 353] on input "Next" at bounding box center [696, 354] width 31 height 18
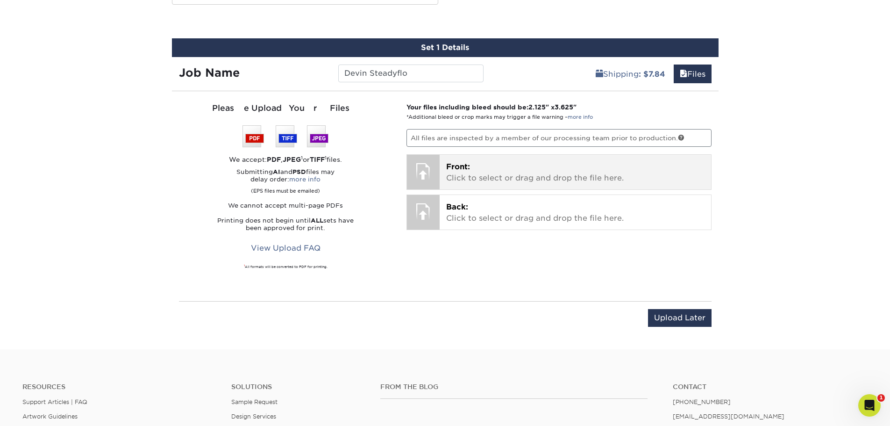
click at [468, 180] on p "Front: Click to select or drag and drop the file here." at bounding box center [575, 172] width 258 height 22
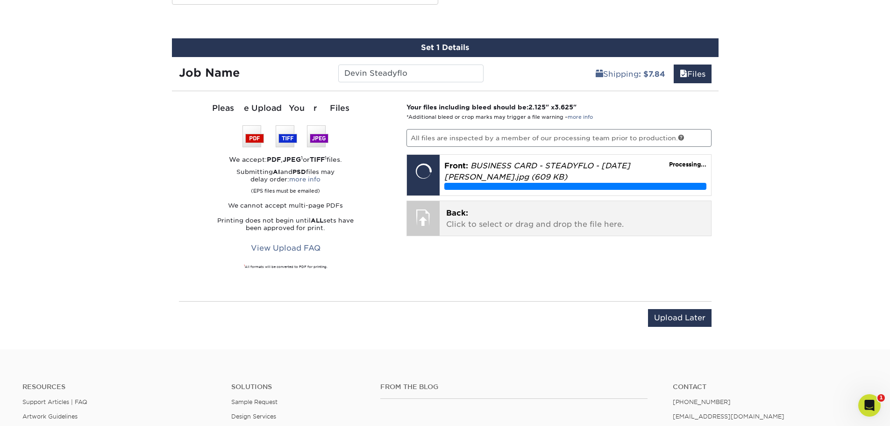
click at [539, 214] on p "Back: Click to select or drag and drop the file here." at bounding box center [575, 218] width 258 height 22
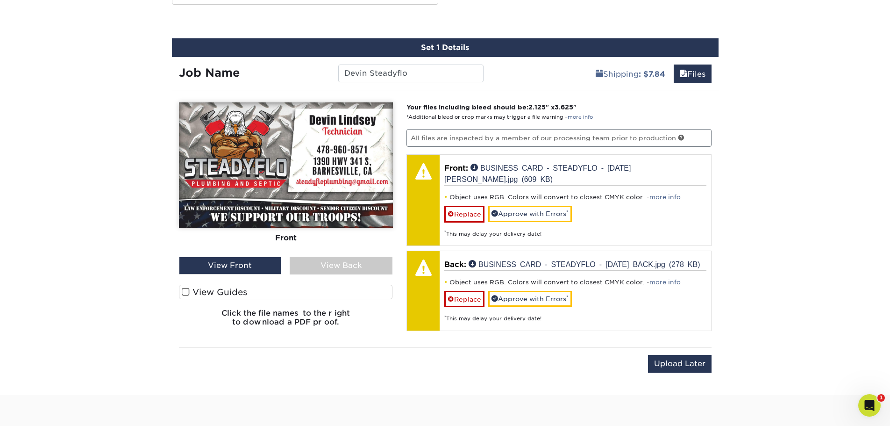
click at [321, 285] on label "View Guides" at bounding box center [286, 291] width 214 height 14
click at [0, 0] on input "View Guides" at bounding box center [0, 0] width 0 height 0
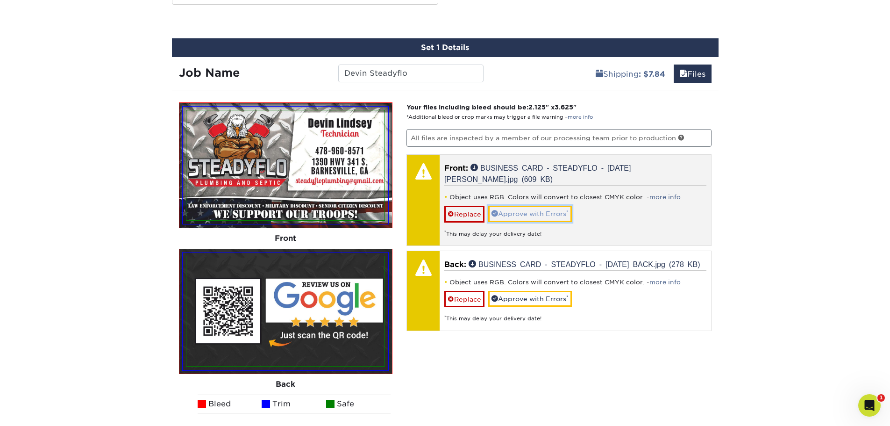
click at [530, 215] on link "Approve with Errors *" at bounding box center [530, 214] width 84 height 16
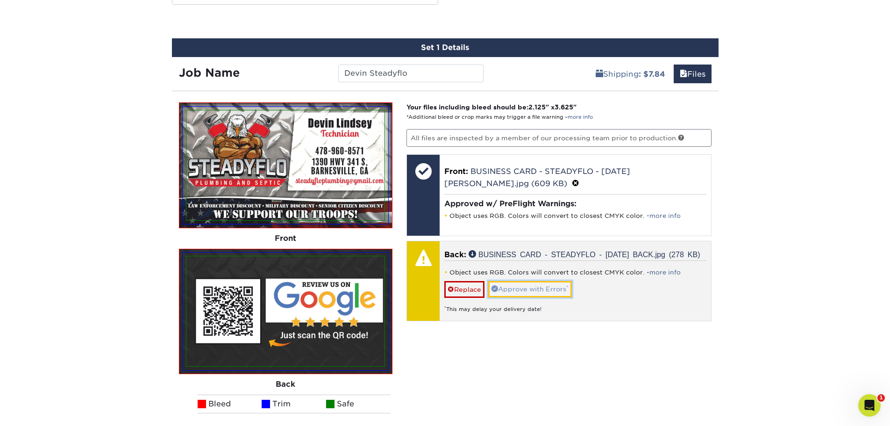
click at [534, 296] on link "Approve with Errors *" at bounding box center [530, 289] width 84 height 16
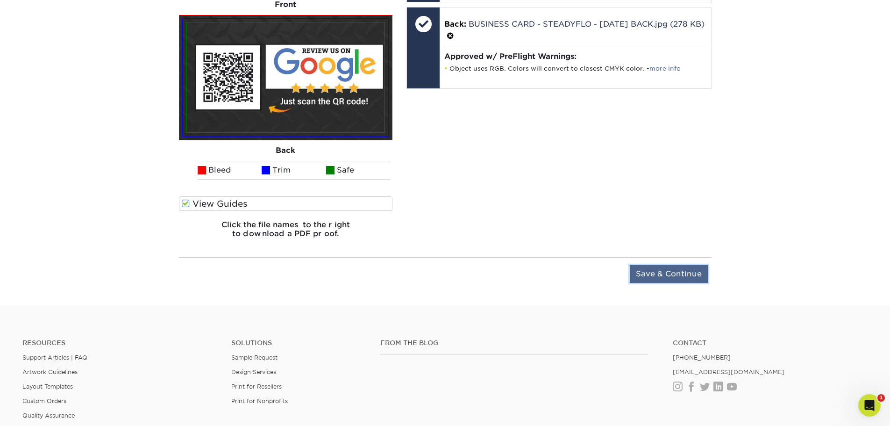
click at [673, 273] on input "Save & Continue" at bounding box center [669, 274] width 78 height 18
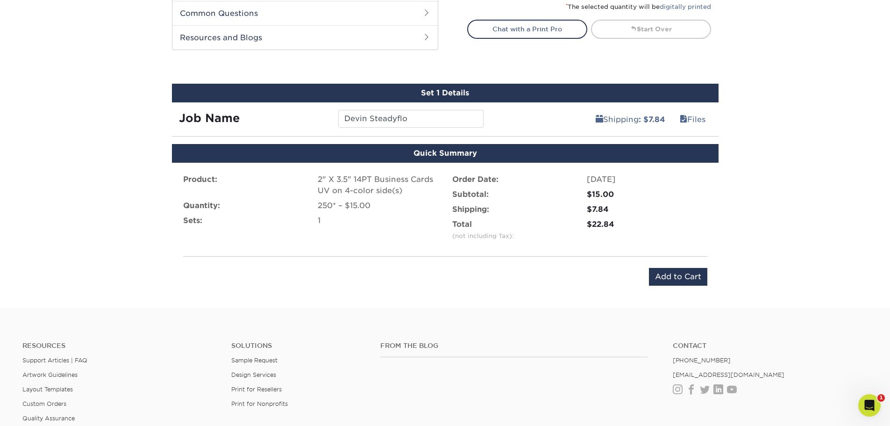
scroll to position [549, 0]
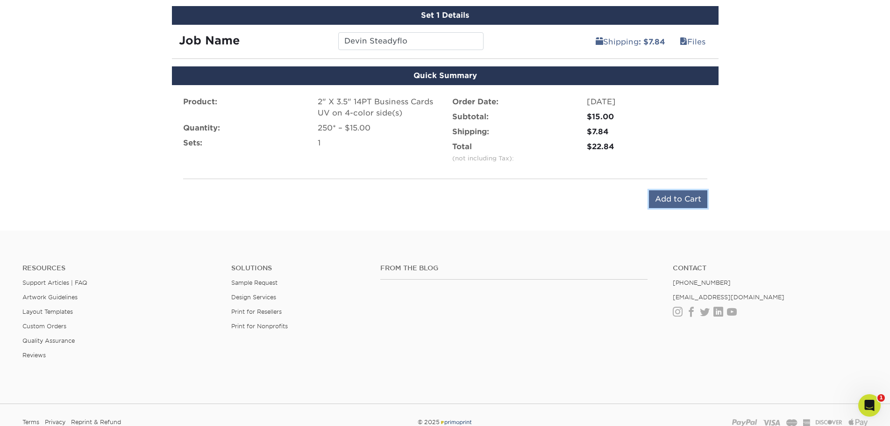
click at [695, 197] on input "Add to Cart" at bounding box center [678, 199] width 58 height 18
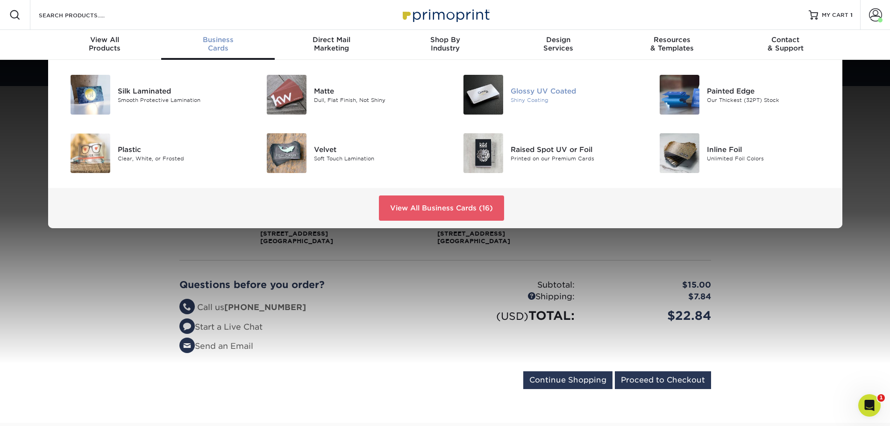
click at [501, 85] on img at bounding box center [483, 95] width 40 height 40
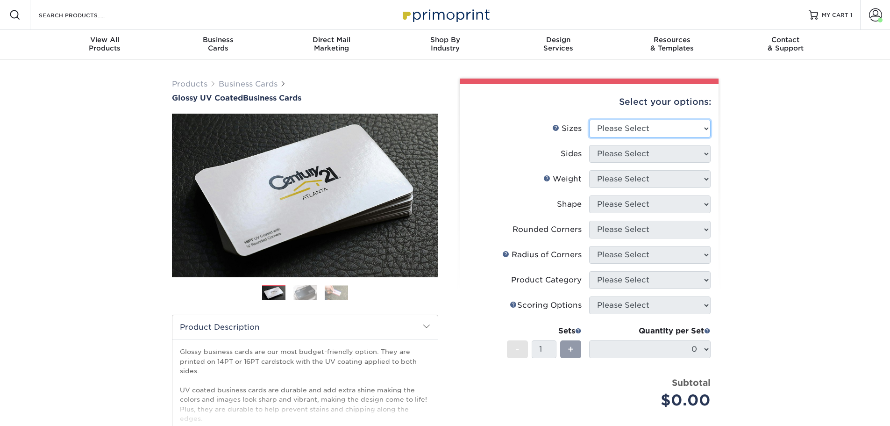
click at [640, 133] on select "Please Select 1.5" x 3.5" - Mini 1.75" x 3.5" - Mini 2" x 2" - Square 2" x 3" -…" at bounding box center [649, 129] width 121 height 18
select select "2.00x3.50"
click at [589, 120] on select "Please Select 1.5" x 3.5" - Mini 1.75" x 3.5" - Mini 2" x 2" - Square 2" x 3" -…" at bounding box center [649, 129] width 121 height 18
click at [644, 159] on select "Please Select Print Both Sides Print Front Only" at bounding box center [649, 154] width 121 height 18
select select "13abbda7-1d64-4f25-8bb2-c179b224825d"
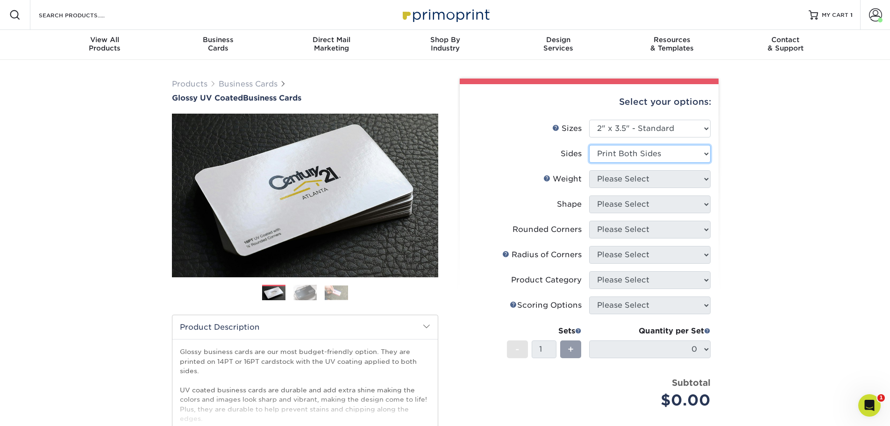
click at [589, 145] on select "Please Select Print Both Sides Print Front Only" at bounding box center [649, 154] width 121 height 18
click at [609, 173] on select "Please Select 16PT 14PT" at bounding box center [649, 179] width 121 height 18
select select "14PT"
click at [589, 170] on select "Please Select 16PT 14PT" at bounding box center [649, 179] width 121 height 18
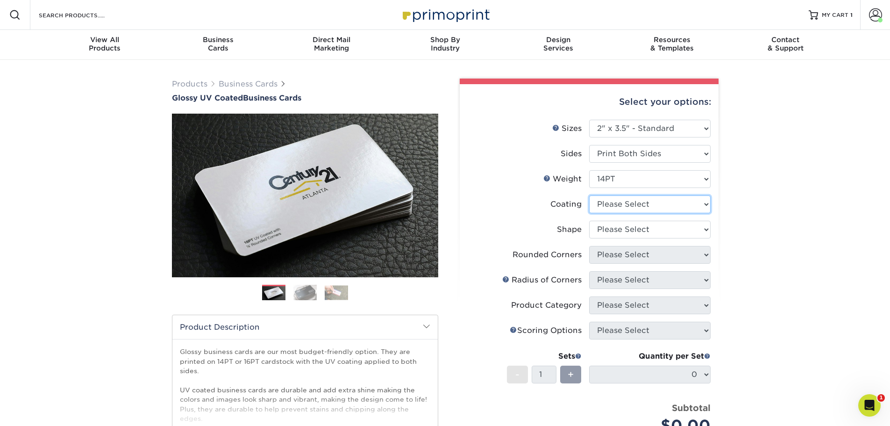
click at [659, 212] on select at bounding box center [649, 204] width 121 height 18
select select "ae367451-b2b8-45df-a344-0f05b6a12993"
click at [589, 195] on select at bounding box center [649, 204] width 121 height 18
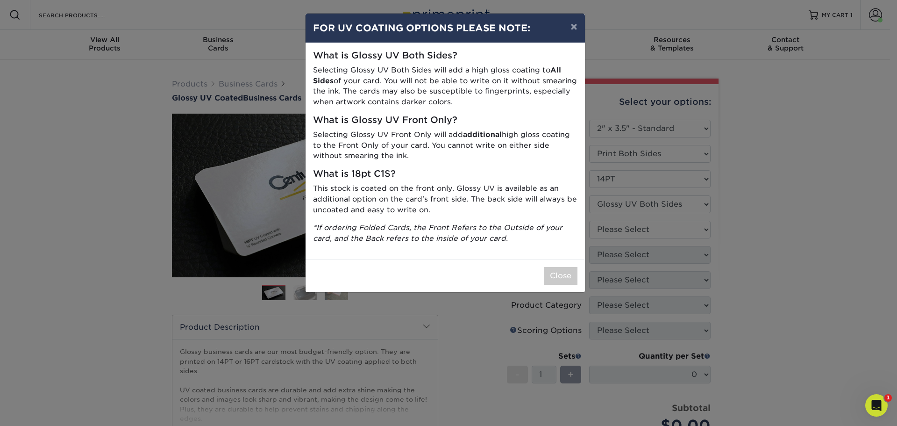
click at [634, 237] on div "× FOR UV COATING OPTIONS PLEASE NOTE: What is Glossy UV Both Sides? Selecting G…" at bounding box center [448, 213] width 897 height 426
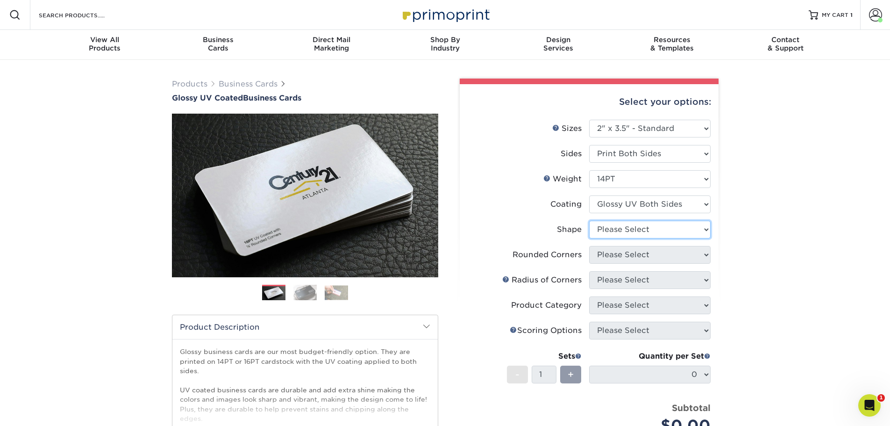
click at [647, 230] on select "Please Select Standard" at bounding box center [649, 229] width 121 height 18
select select "standard"
click at [589, 220] on select "Please Select Standard" at bounding box center [649, 229] width 121 height 18
click at [645, 259] on select "Please Select Yes - Round 2 Corners Yes - Round 4 Corners No" at bounding box center [649, 255] width 121 height 18
select select "0"
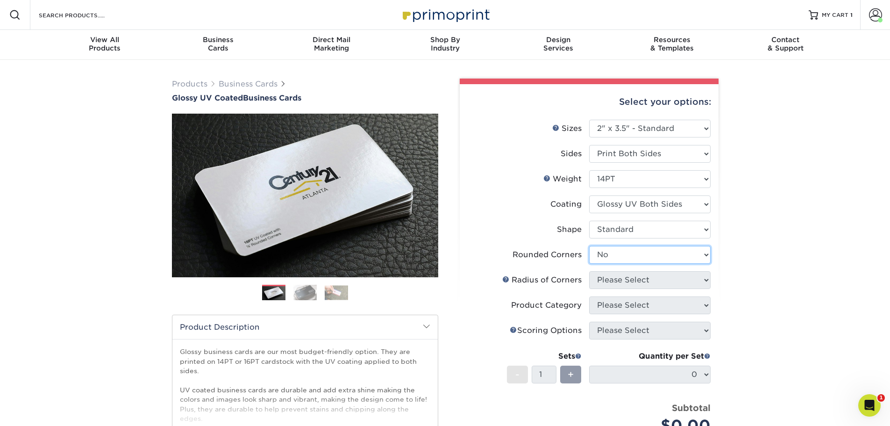
click at [589, 246] on select "Please Select Yes - Round 2 Corners Yes - Round 4 Corners No" at bounding box center [649, 255] width 121 height 18
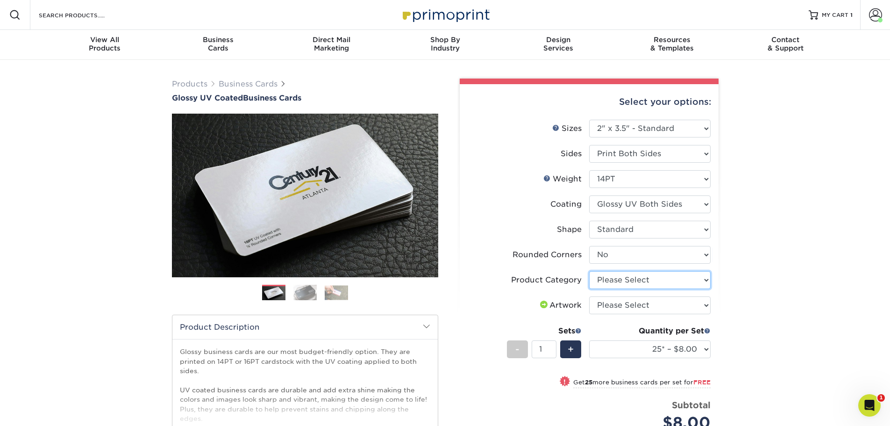
click at [636, 276] on select "Please Select Business Cards" at bounding box center [649, 280] width 121 height 18
select select "3b5148f1-0588-4f88-a218-97bcfdce65c1"
click at [589, 271] on select "Please Select Business Cards" at bounding box center [649, 280] width 121 height 18
click at [630, 307] on select "Please Select I will upload files I need a design - $100" at bounding box center [649, 305] width 121 height 18
select select "upload"
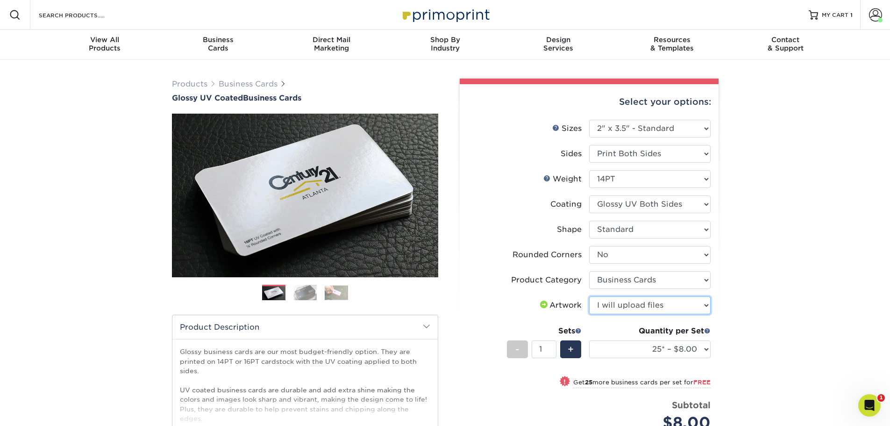
click at [589, 296] on select "Please Select I will upload files I need a design - $100" at bounding box center [649, 305] width 121 height 18
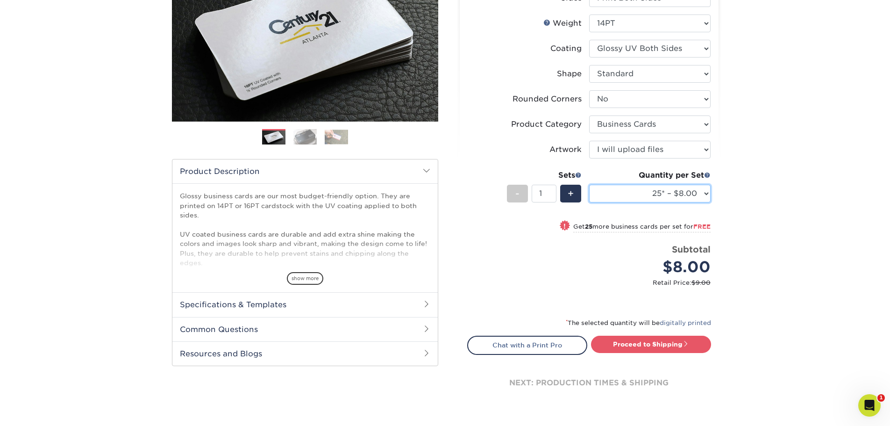
click at [670, 199] on select "25* – $8.00 50* – $8.00 100* – $8.00 250* – $15.00 500 – $30.00 1000 – $37.00 2…" at bounding box center [649, 194] width 121 height 18
select select "250* – $15.00"
click at [589, 185] on select "25* – $8.00 50* – $8.00 100* – $8.00 250* – $15.00 500 – $30.00 1000 – $37.00 2…" at bounding box center [649, 194] width 121 height 18
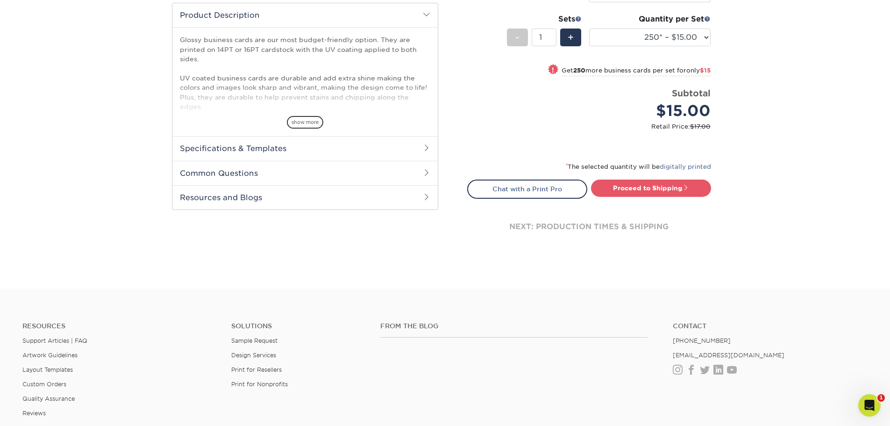
drag, startPoint x: 660, startPoint y: 187, endPoint x: 679, endPoint y: 197, distance: 21.5
click at [660, 187] on link "Proceed to Shipping" at bounding box center [651, 187] width 120 height 17
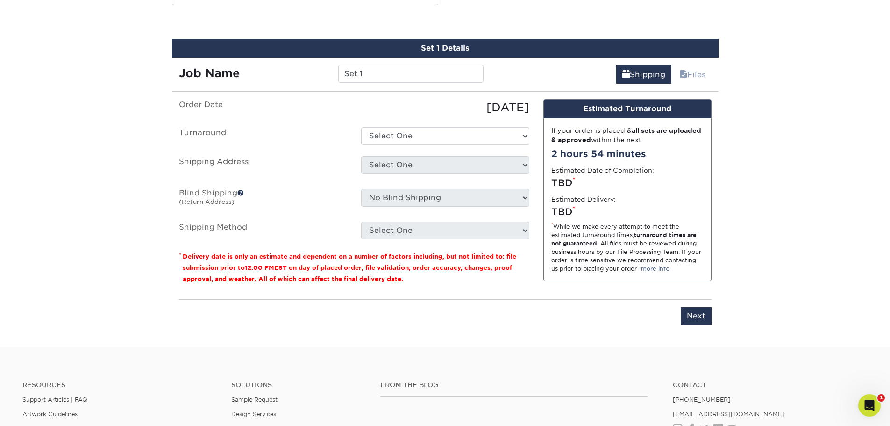
scroll to position [517, 0]
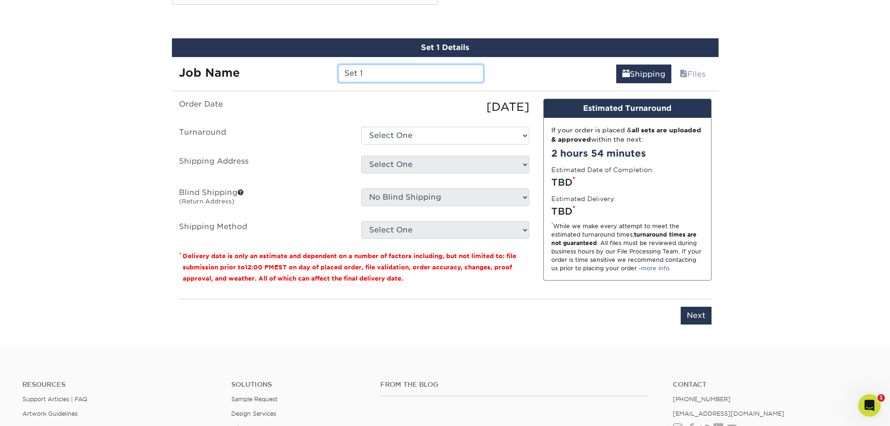
drag, startPoint x: 379, startPoint y: 74, endPoint x: 344, endPoint y: 71, distance: 35.1
click at [344, 71] on input "Set 1" at bounding box center [410, 73] width 145 height 18
type input "Brian Steadyflo"
click at [451, 138] on select "Select One 2-4 Business Days 2 Day Next Business Day" at bounding box center [445, 136] width 168 height 18
select select "2e813298-a2ed-4903-a336-1d833251102b"
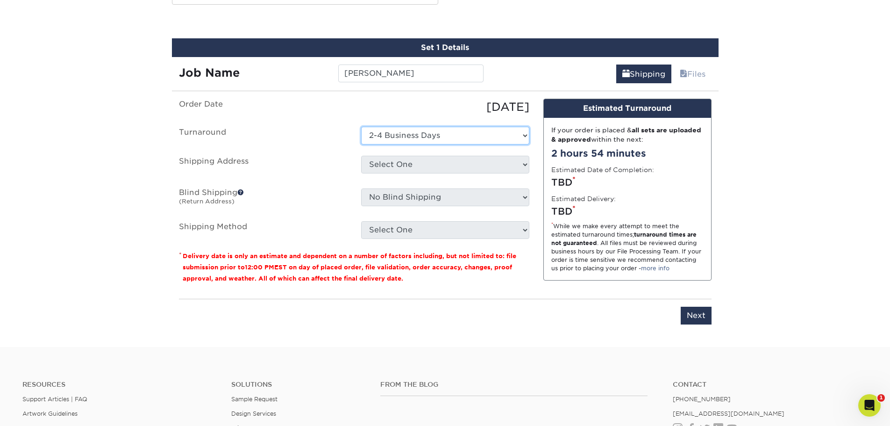
click at [361, 127] on select "Select One 2-4 Business Days 2 Day Next Business Day" at bounding box center [445, 136] width 168 height 18
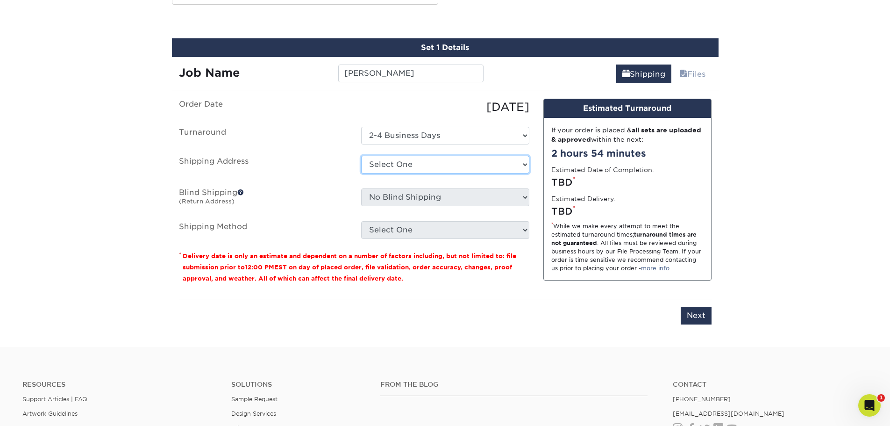
click at [423, 164] on select "Select One A REASONABLE HEATING AND AIR BANKSTON'S BARBER SHOP BIG CHIC KING Br…" at bounding box center [445, 165] width 168 height 18
select select "215407"
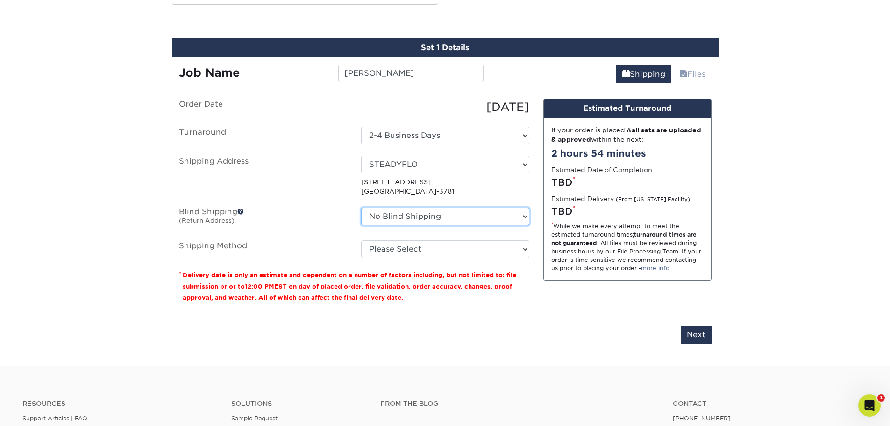
click at [520, 219] on select "No Blind Shipping A REASONABLE HEATING AND AIR BANKSTON'S BARBER SHOP BIG CHIC …" at bounding box center [445, 216] width 168 height 18
select select "215407"
click at [361, 207] on select "No Blind Shipping A REASONABLE HEATING AND AIR BANKSTON'S BARBER SHOP BIG CHIC …" at bounding box center [445, 216] width 168 height 18
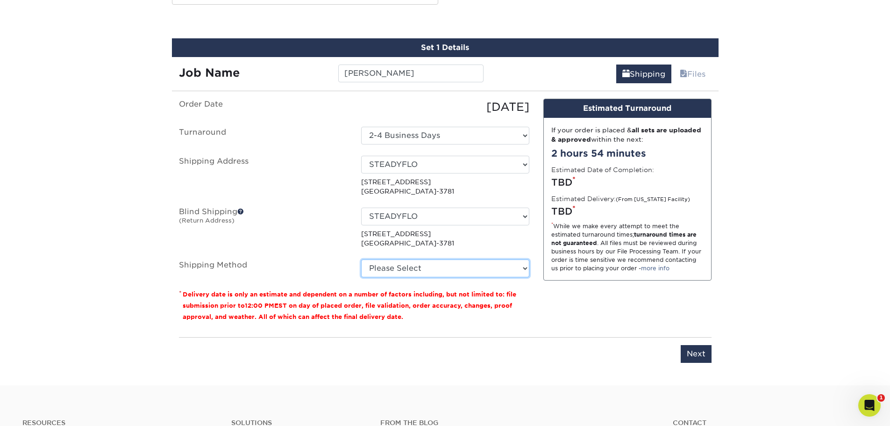
click at [437, 273] on select "Please Select Ground Shipping (+$7.84) 3 Day Shipping Service (+$26.66) 2 Day A…" at bounding box center [445, 268] width 168 height 18
select select "03"
click at [361, 259] on select "Please Select Ground Shipping (+$7.84) 3 Day Shipping Service (+$26.66) 2 Day A…" at bounding box center [445, 268] width 168 height 18
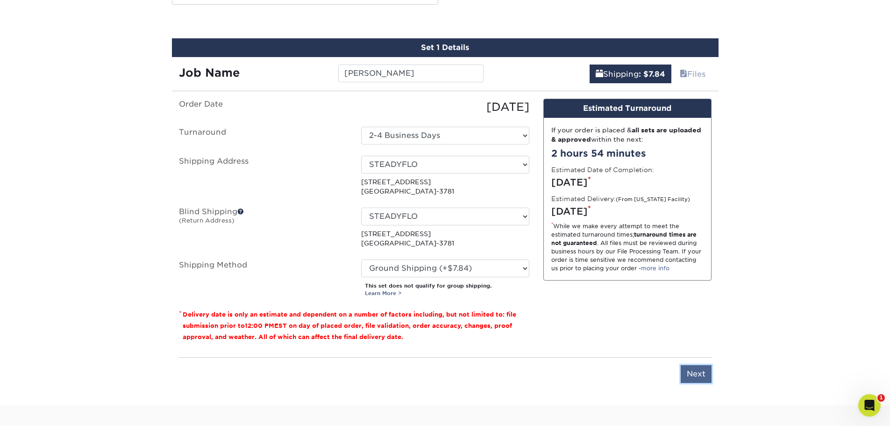
click at [693, 372] on input "Next" at bounding box center [696, 374] width 31 height 18
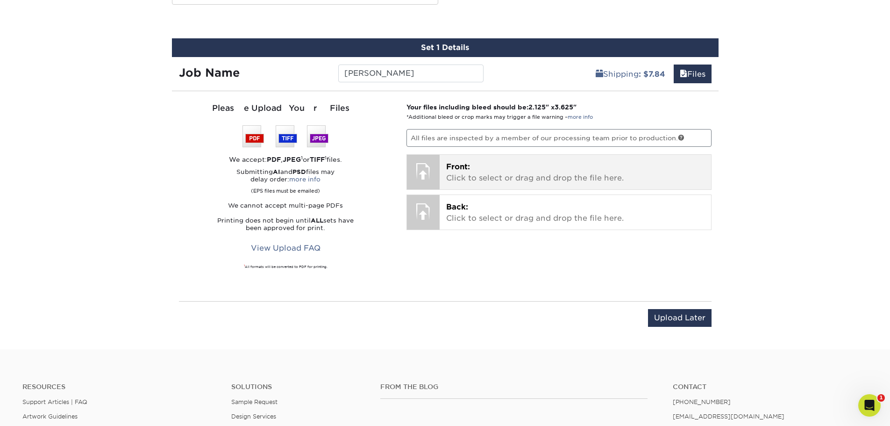
click at [487, 167] on p "Front: Click to select or drag and drop the file here." at bounding box center [575, 172] width 258 height 22
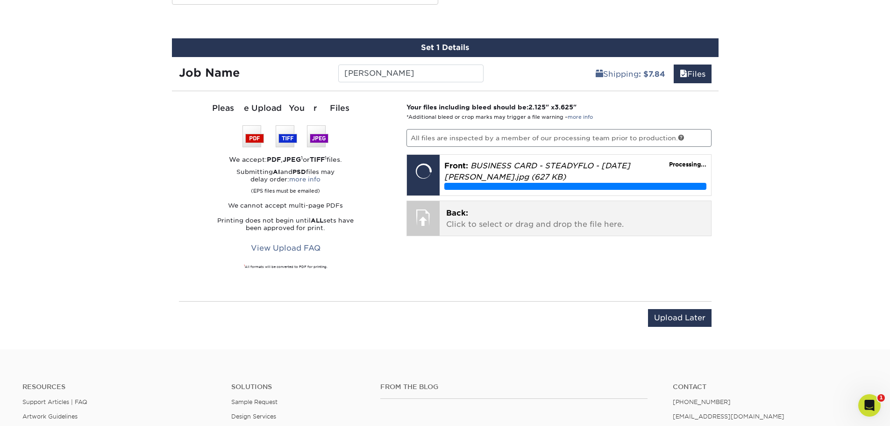
click at [488, 228] on p "Back: Click to select or drag and drop the file here." at bounding box center [575, 218] width 258 height 22
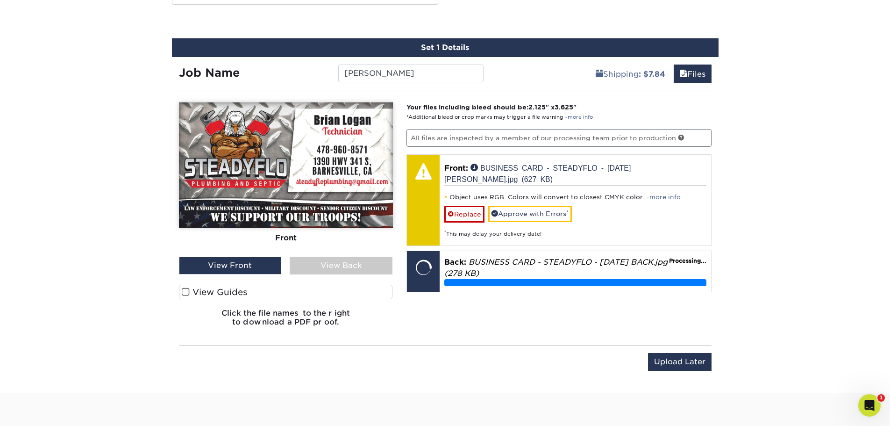
click at [321, 291] on label "View Guides" at bounding box center [286, 291] width 214 height 14
click at [0, 0] on input "View Guides" at bounding box center [0, 0] width 0 height 0
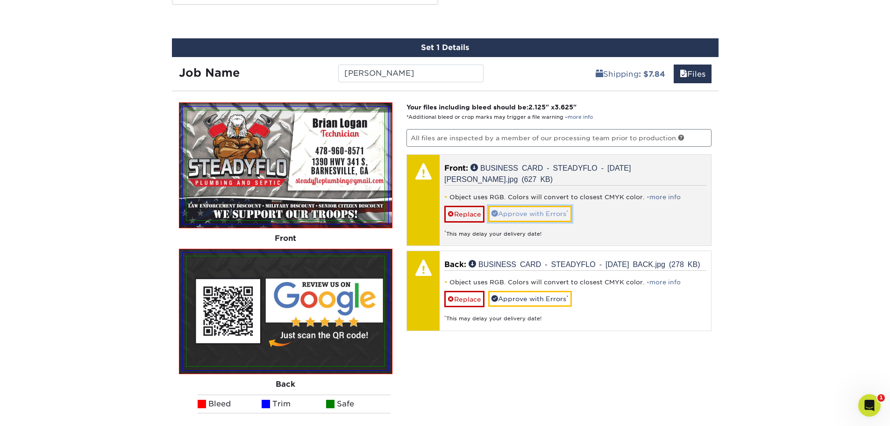
click at [543, 216] on link "Approve with Errors *" at bounding box center [530, 214] width 84 height 16
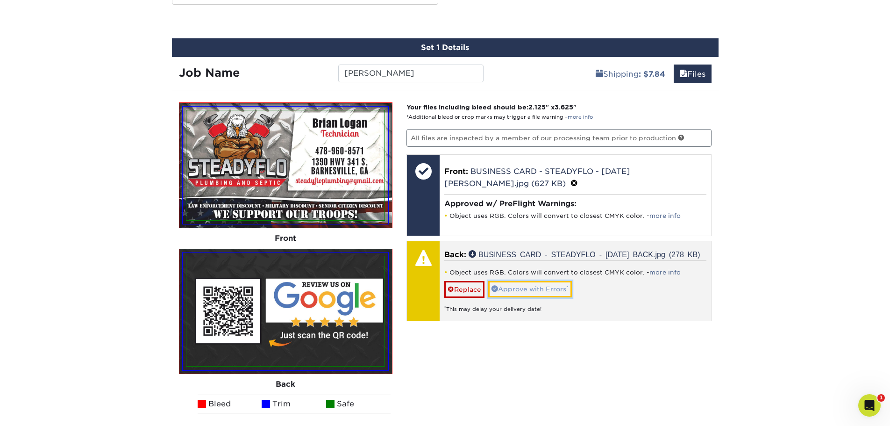
click at [534, 297] on link "Approve with Errors *" at bounding box center [530, 289] width 84 height 16
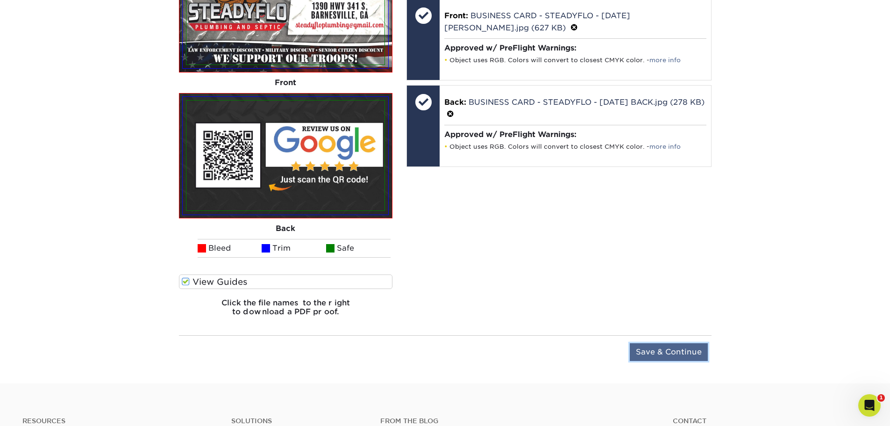
click at [672, 347] on input "Save & Continue" at bounding box center [669, 352] width 78 height 18
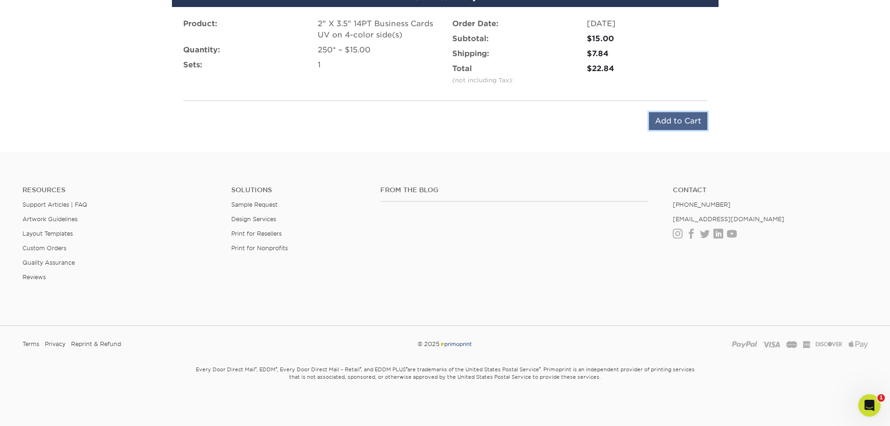
click at [690, 114] on input "Add to Cart" at bounding box center [678, 121] width 58 height 18
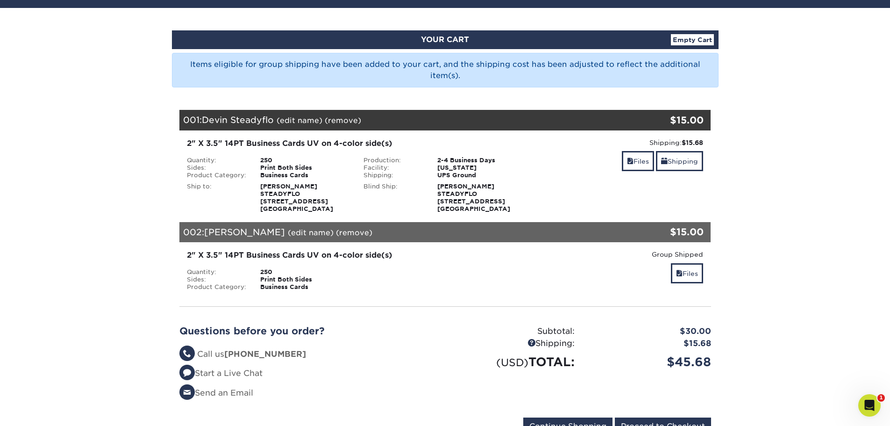
scroll to position [156, 0]
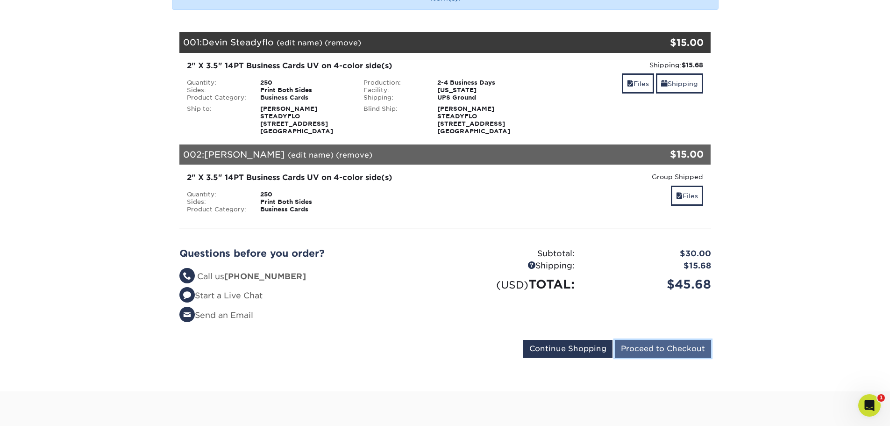
click at [676, 347] on input "Proceed to Checkout" at bounding box center [663, 349] width 96 height 18
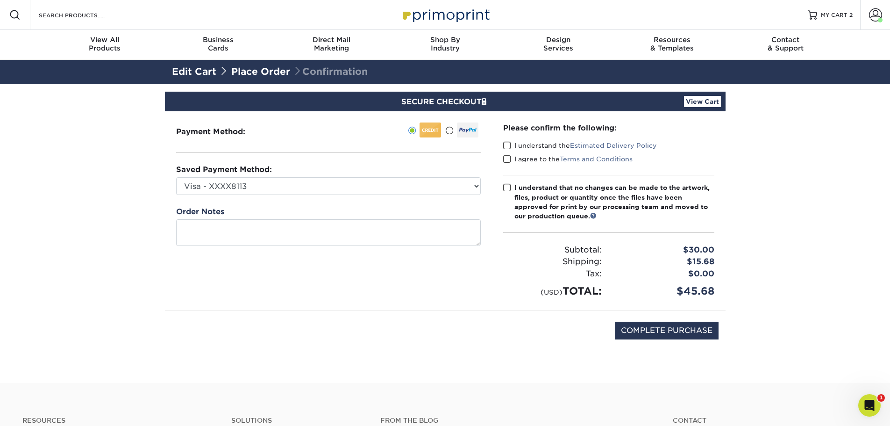
click at [442, 297] on div "Payment Method:" at bounding box center [328, 210] width 327 height 199
click at [198, 70] on link "Edit Cart" at bounding box center [194, 71] width 44 height 11
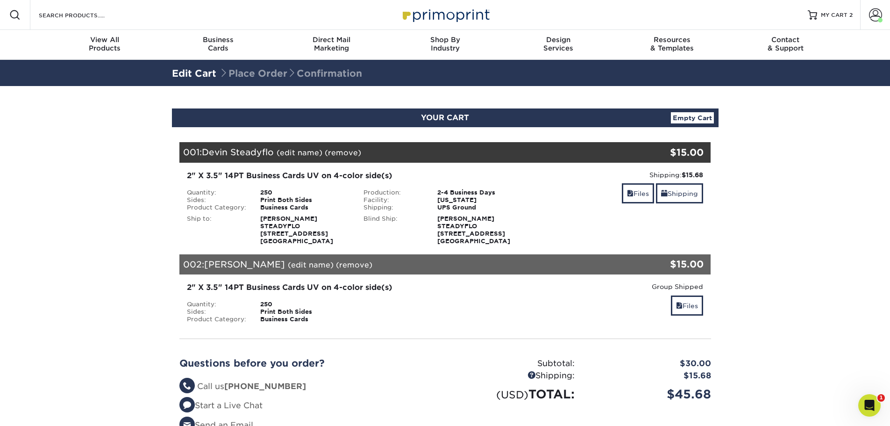
click at [236, 265] on span "[PERSON_NAME]" at bounding box center [244, 264] width 81 height 10
click at [690, 306] on link "Files" at bounding box center [687, 305] width 32 height 20
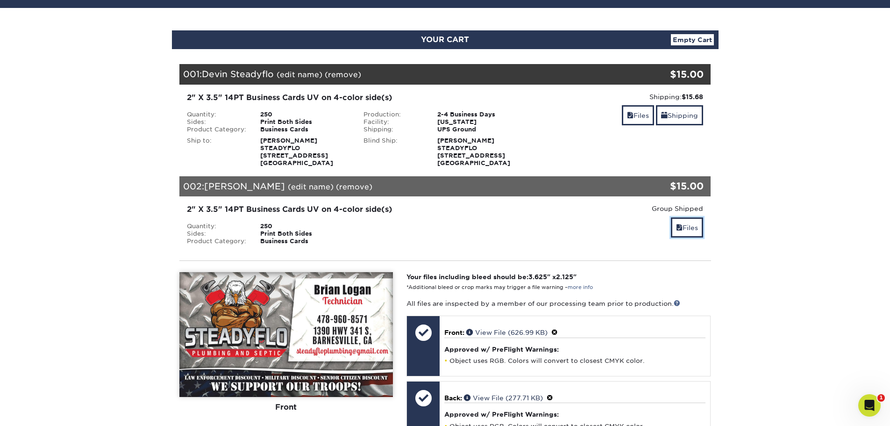
scroll to position [156, 0]
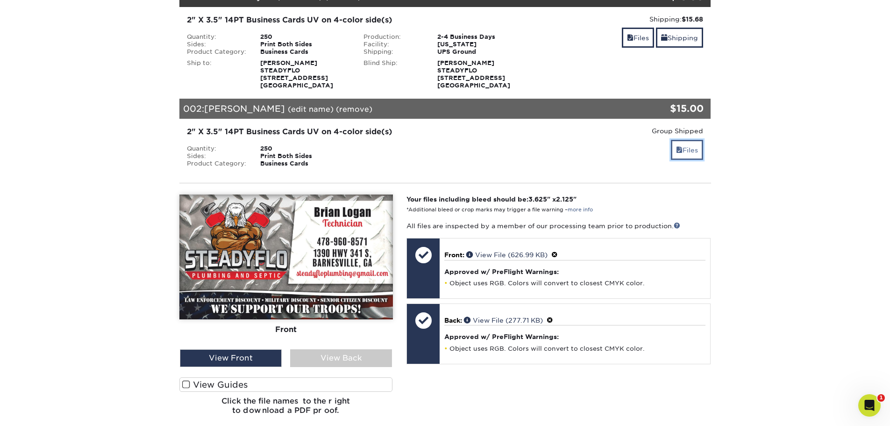
click at [692, 151] on link "Files" at bounding box center [687, 150] width 32 height 20
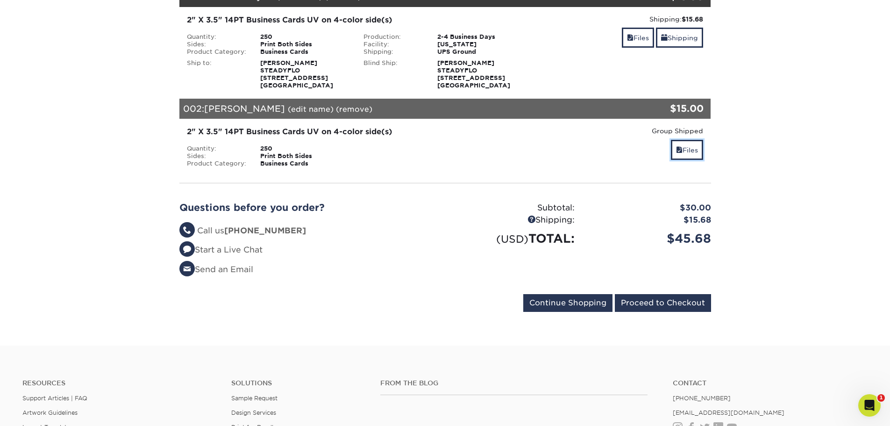
scroll to position [0, 0]
